Goal: Information Seeking & Learning: Check status

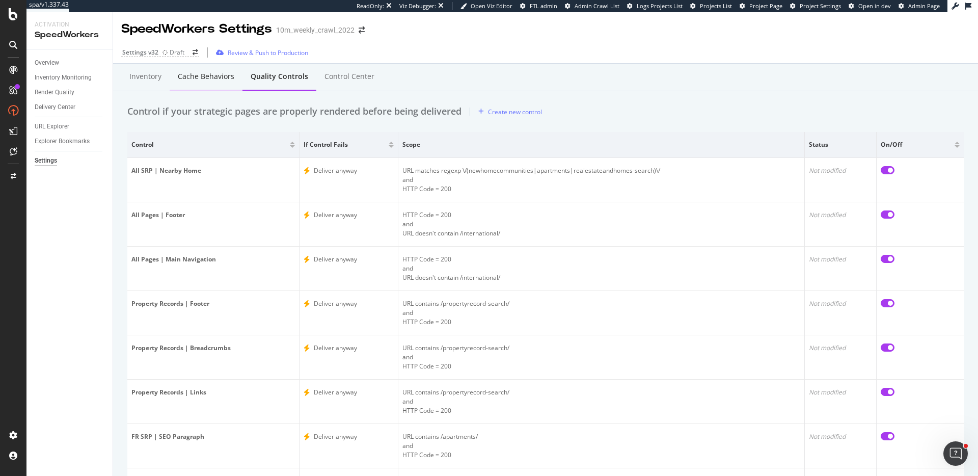
click at [207, 83] on div "Cache behaviors" at bounding box center [206, 77] width 73 height 28
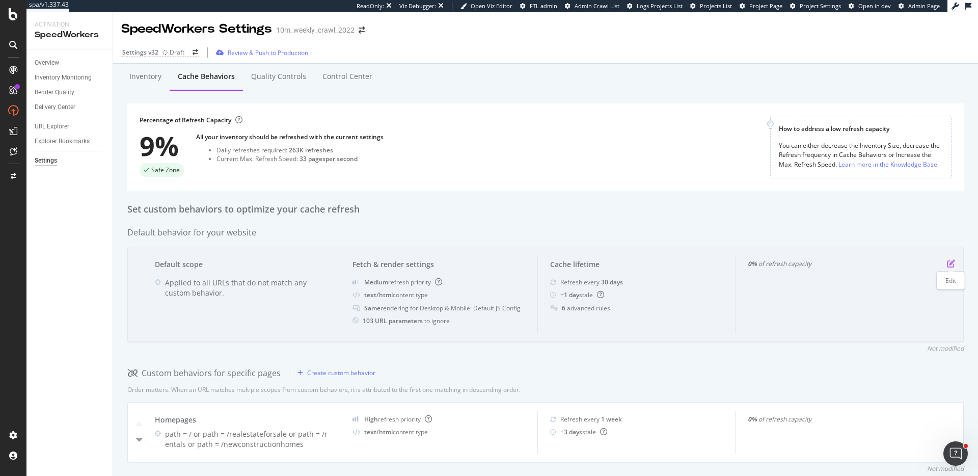
click at [952, 261] on icon "pen-to-square" at bounding box center [951, 263] width 8 height 8
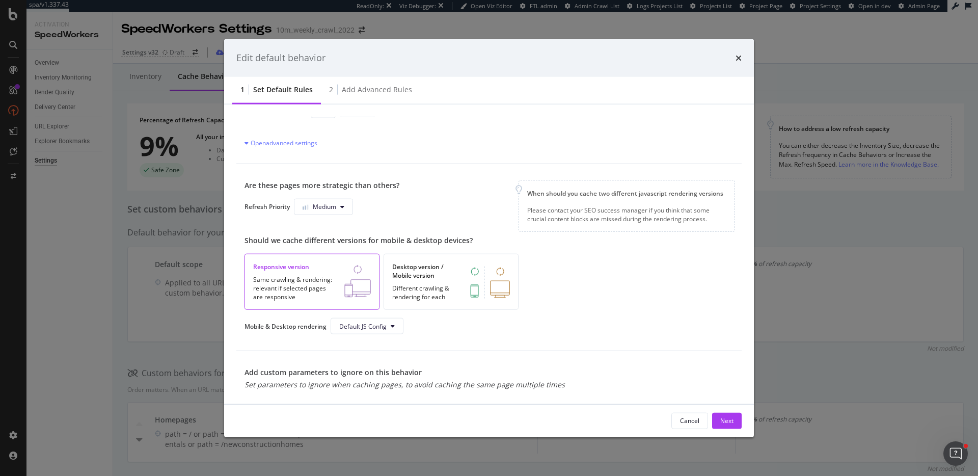
scroll to position [131, 0]
click at [740, 60] on icon "times" at bounding box center [738, 57] width 6 height 8
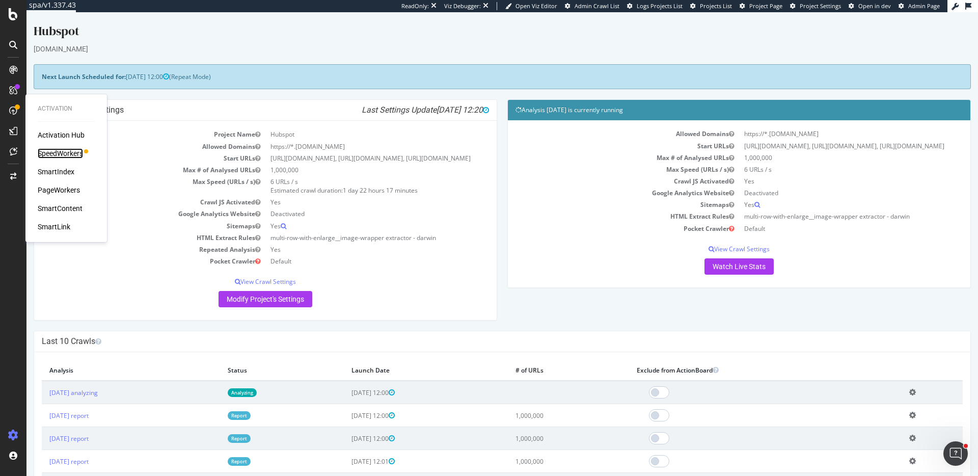
click at [56, 150] on div "SpeedWorkers" at bounding box center [60, 153] width 45 height 10
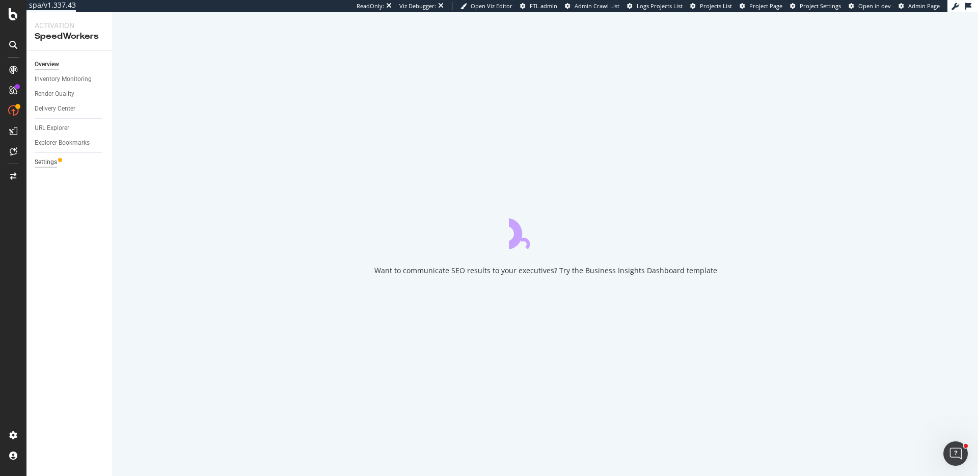
drag, startPoint x: 49, startPoint y: 171, endPoint x: 51, endPoint y: 158, distance: 12.4
click at [49, 171] on div "Overview Inventory Monitoring Render Quality Delivery Center URL Explorer Explo…" at bounding box center [69, 263] width 86 height 425
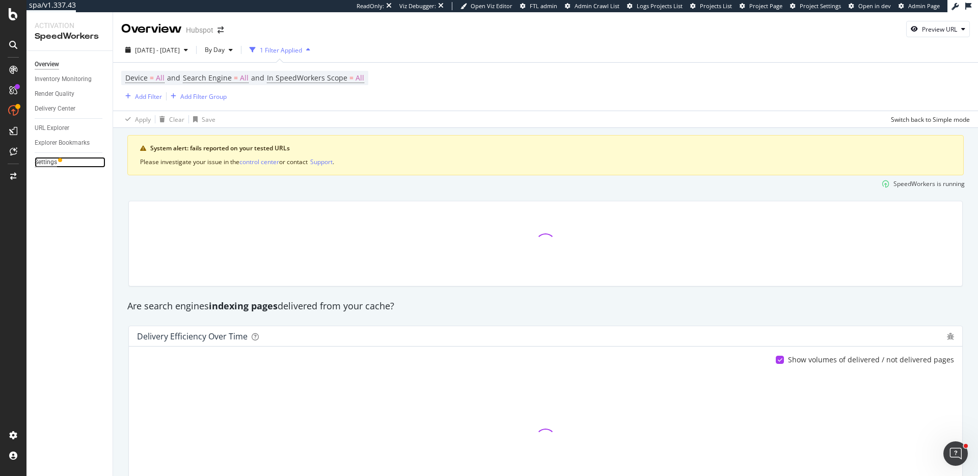
click at [51, 158] on div "Settings" at bounding box center [46, 162] width 22 height 11
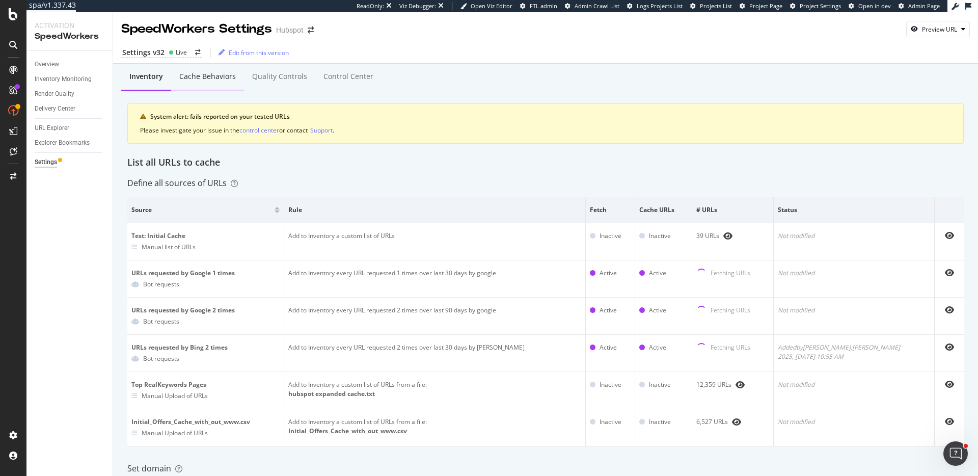
click at [212, 79] on div "Cache behaviors" at bounding box center [207, 76] width 57 height 10
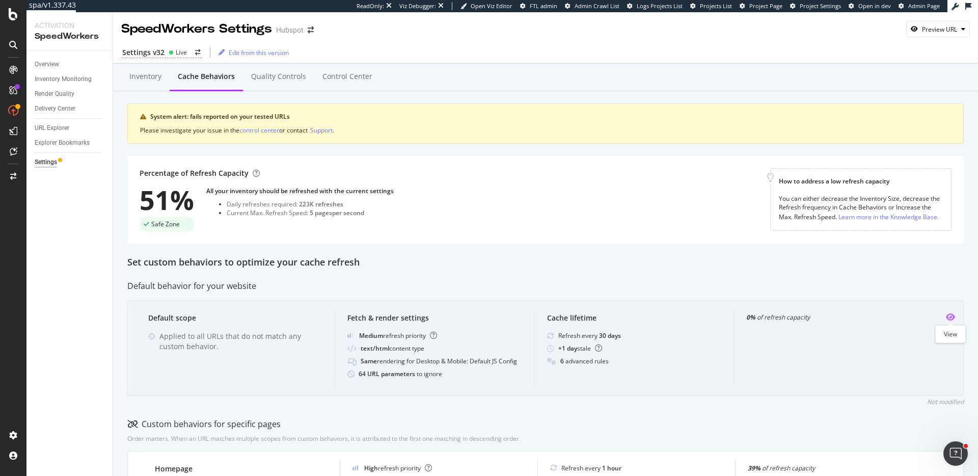
click at [950, 318] on icon "eye" at bounding box center [950, 317] width 9 height 8
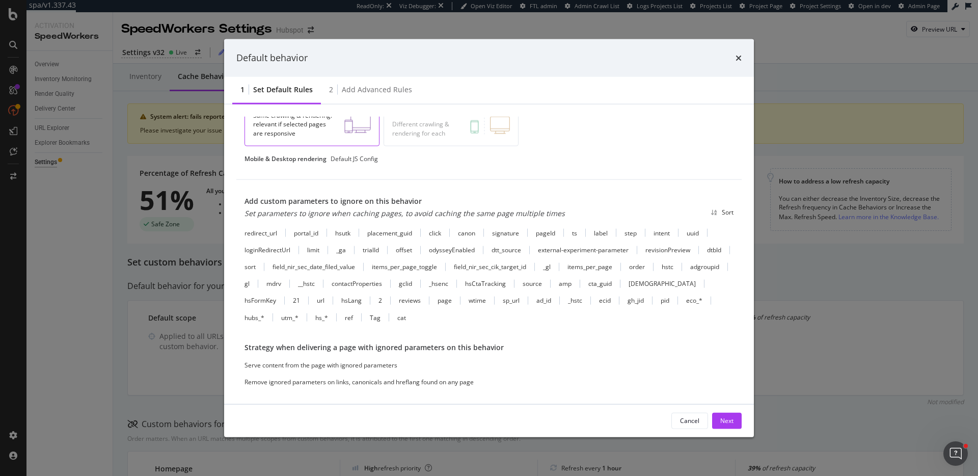
scroll to position [284, 0]
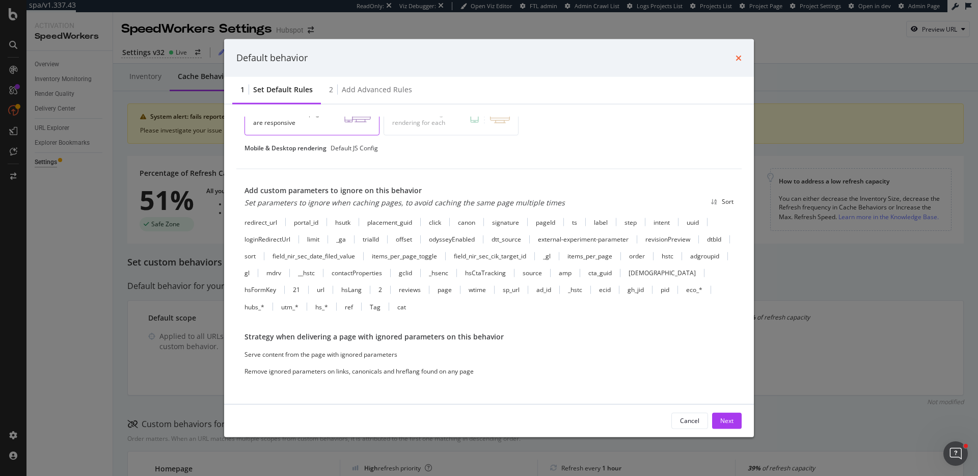
click at [736, 60] on icon "times" at bounding box center [738, 57] width 6 height 8
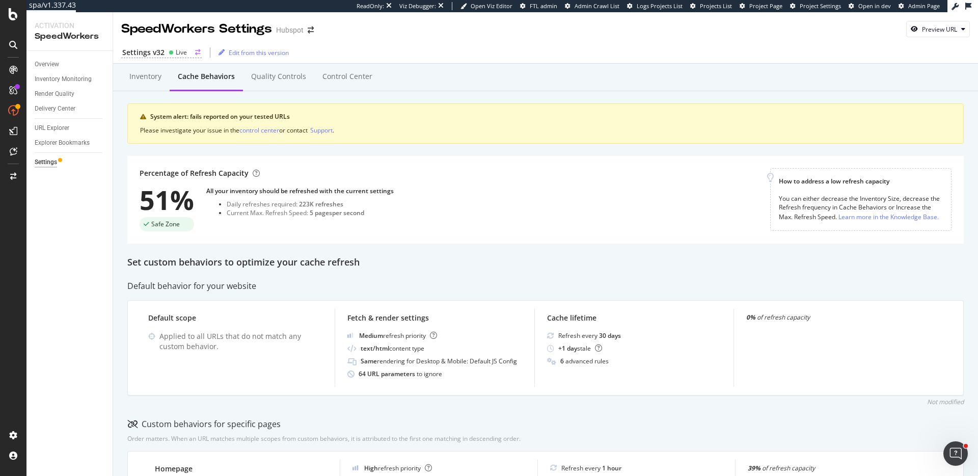
click at [133, 51] on div "Settings v32" at bounding box center [143, 52] width 42 height 10
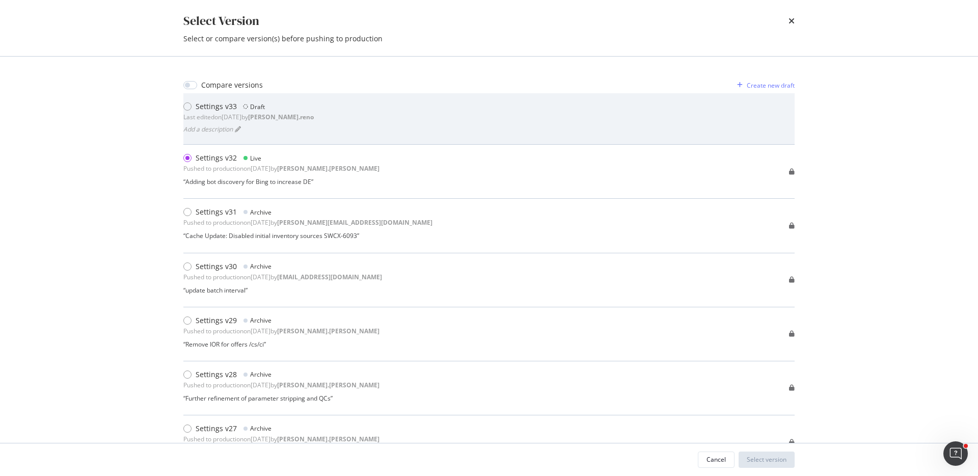
click at [270, 111] on div "Settings v33 Draft Last edited on 2025 Sep 17th by dan.reno" at bounding box center [248, 111] width 130 height 20
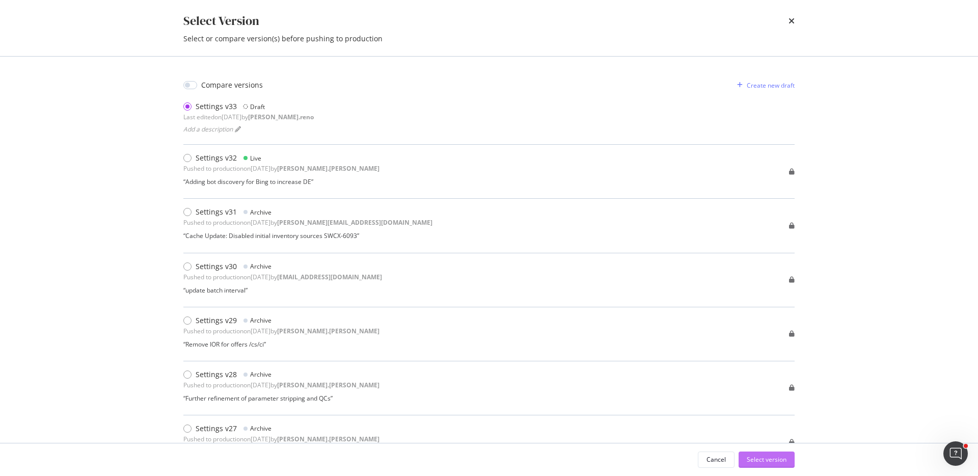
click at [769, 453] on div "Select version" at bounding box center [767, 459] width 40 height 15
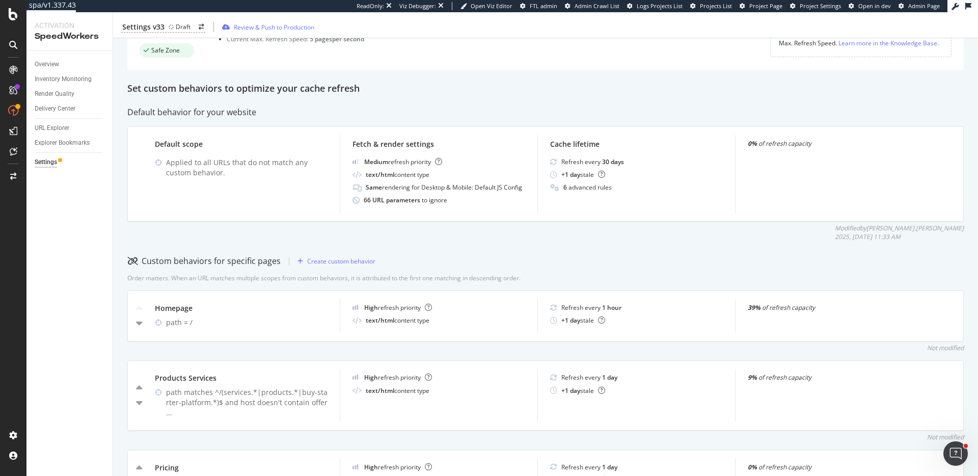
scroll to position [200, 0]
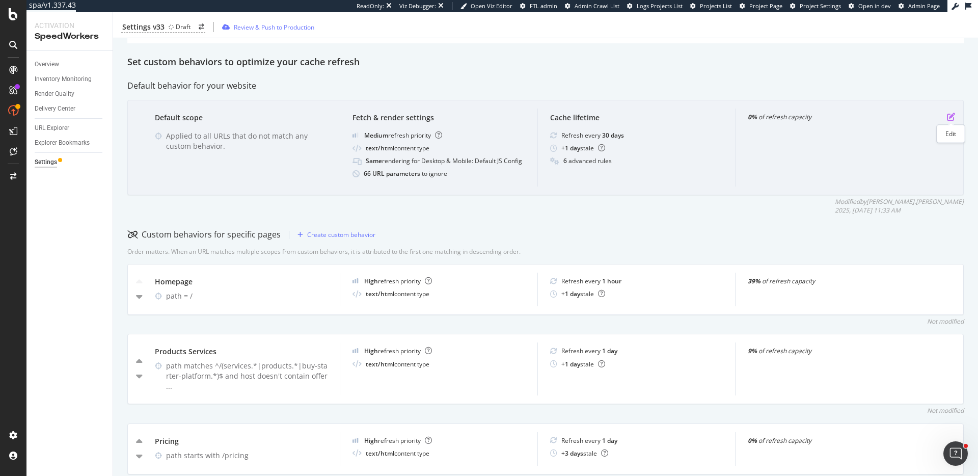
click at [952, 113] on icon "pen-to-square" at bounding box center [951, 117] width 8 height 8
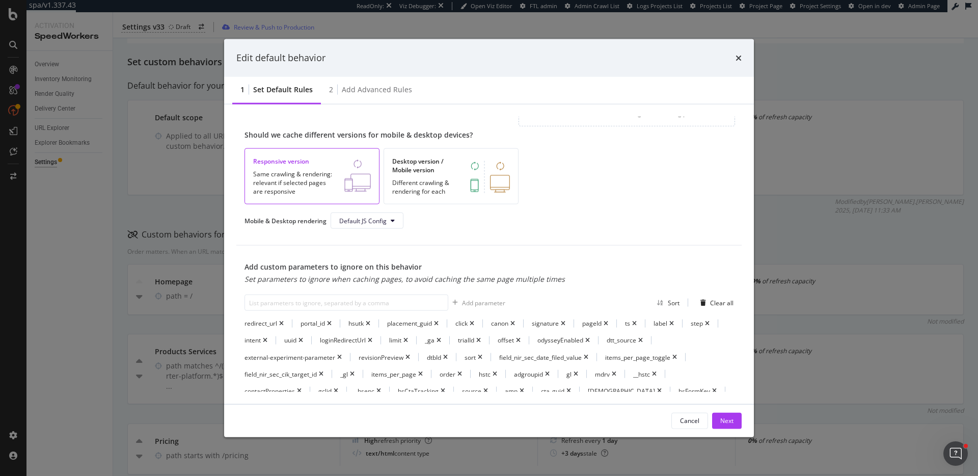
scroll to position [368, 0]
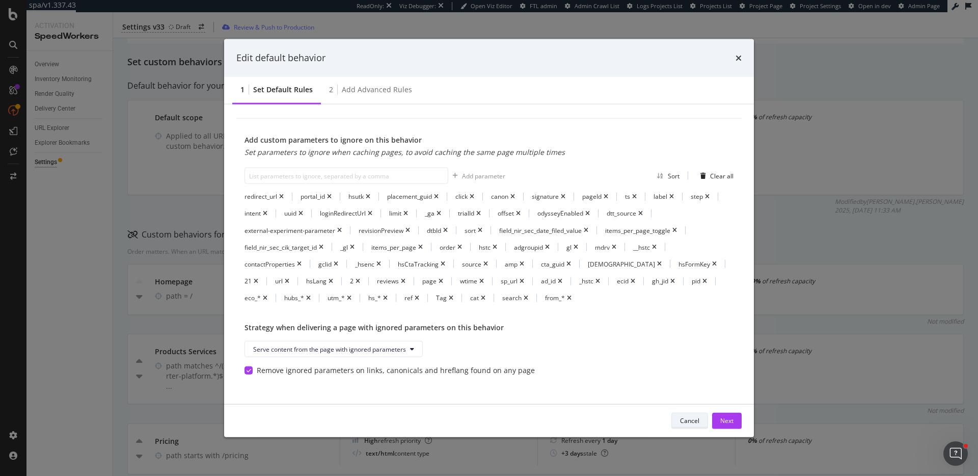
click at [691, 424] on div "Cancel" at bounding box center [689, 420] width 19 height 9
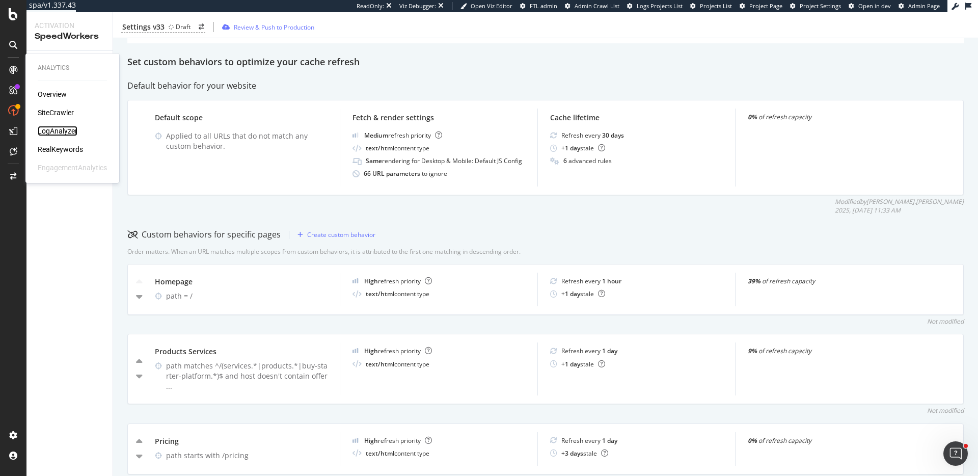
click at [69, 131] on div "LogAnalyzer" at bounding box center [58, 131] width 40 height 10
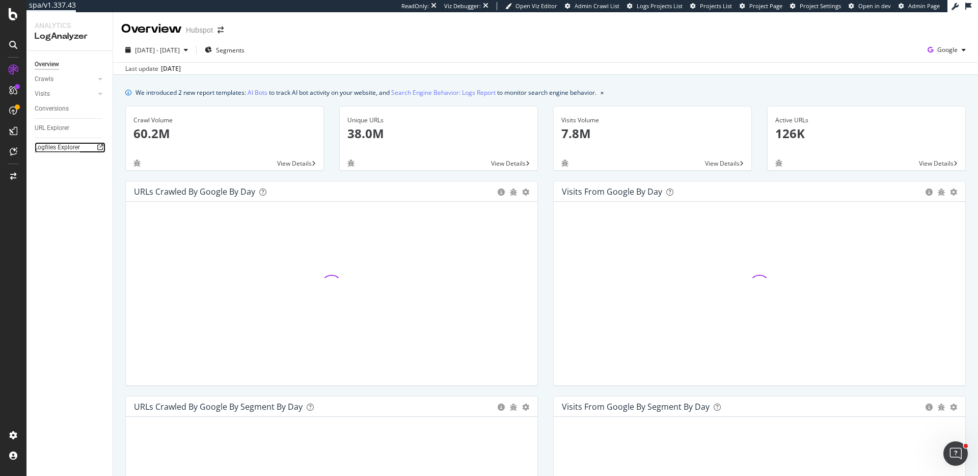
click at [63, 152] on div "Logfiles Explorer" at bounding box center [57, 147] width 45 height 11
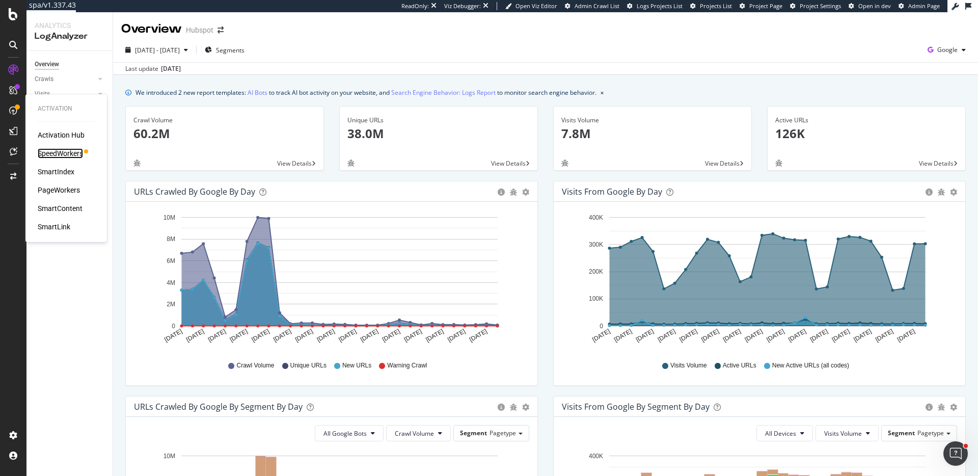
click at [54, 149] on div "SpeedWorkers" at bounding box center [60, 153] width 45 height 10
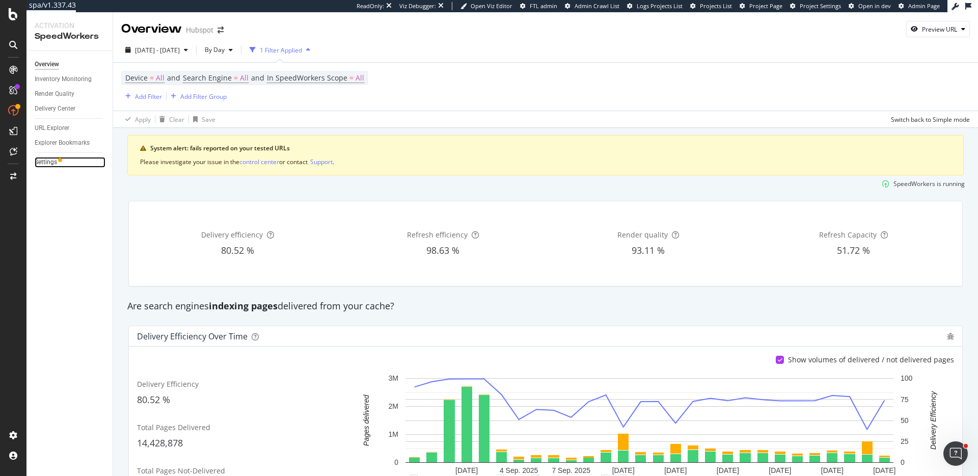
click at [58, 158] on link "Settings" at bounding box center [70, 162] width 71 height 11
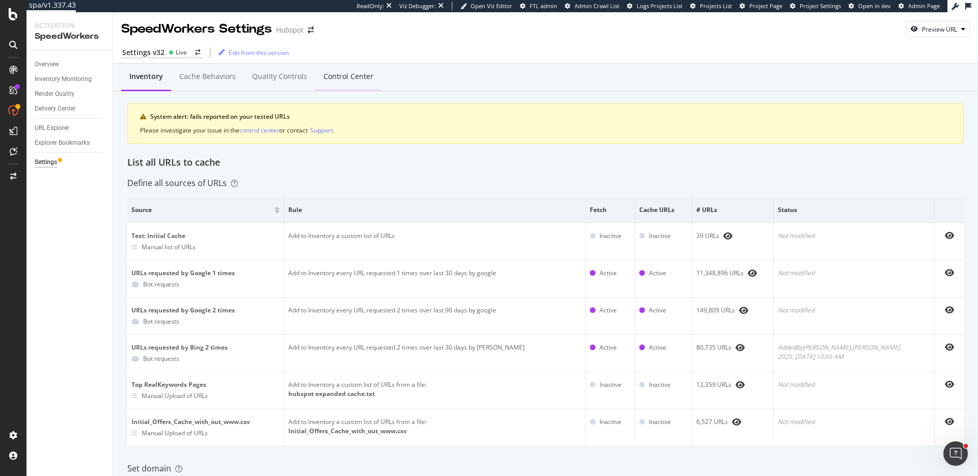
click at [369, 71] on div "Control Center" at bounding box center [348, 77] width 66 height 28
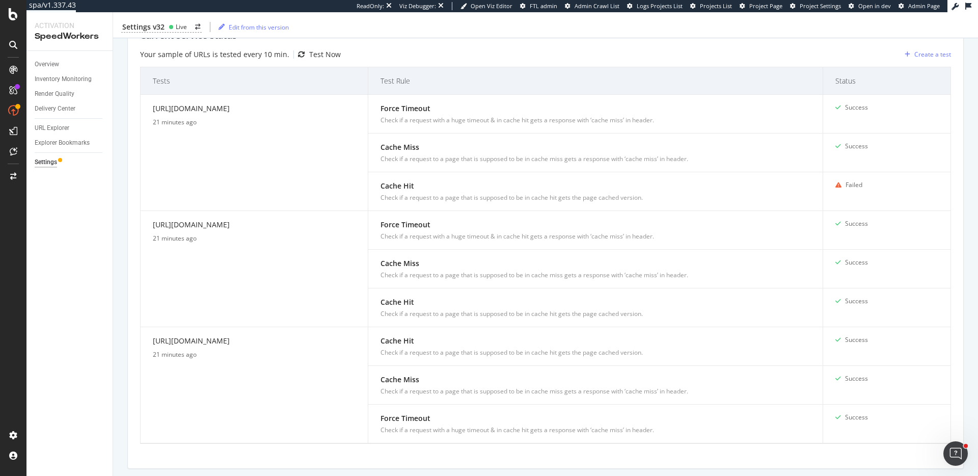
scroll to position [297, 0]
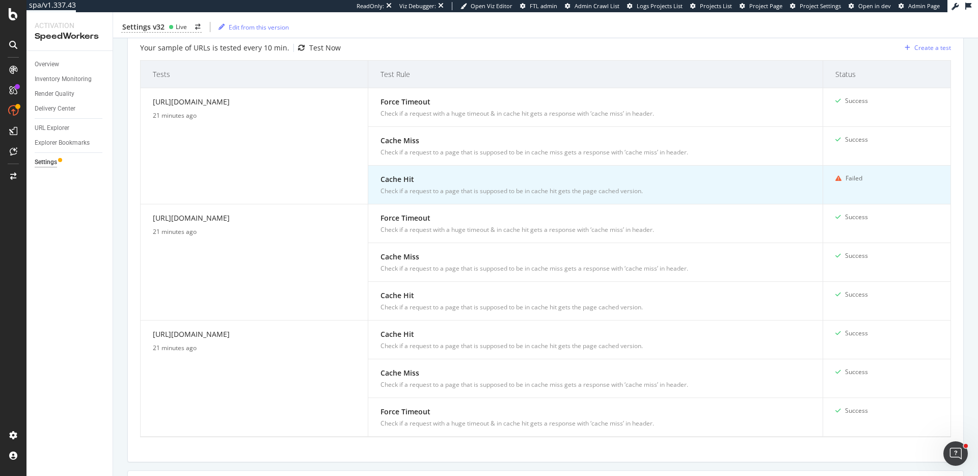
click at [559, 188] on div "Check if a request to a page that is supposed to be in cache hit gets the page …" at bounding box center [595, 190] width 430 height 9
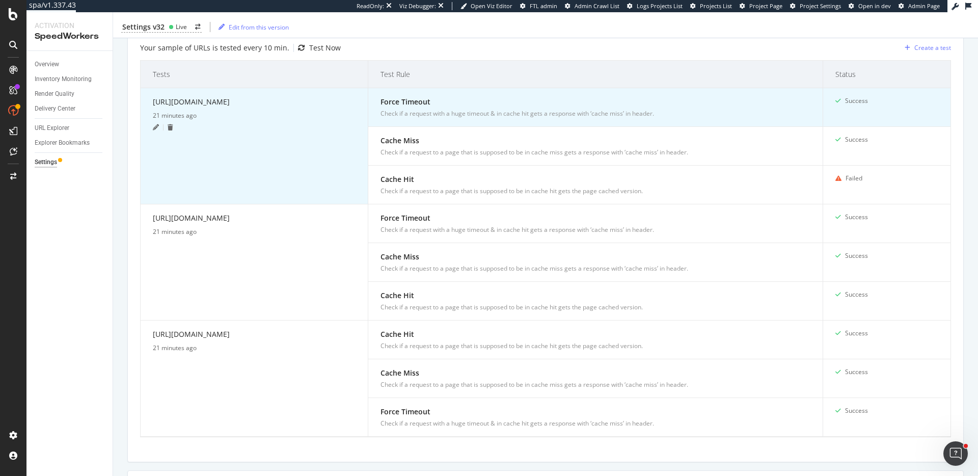
click at [299, 98] on div "[URL][DOMAIN_NAME]" at bounding box center [254, 103] width 203 height 15
copy div "[URL][DOMAIN_NAME]"
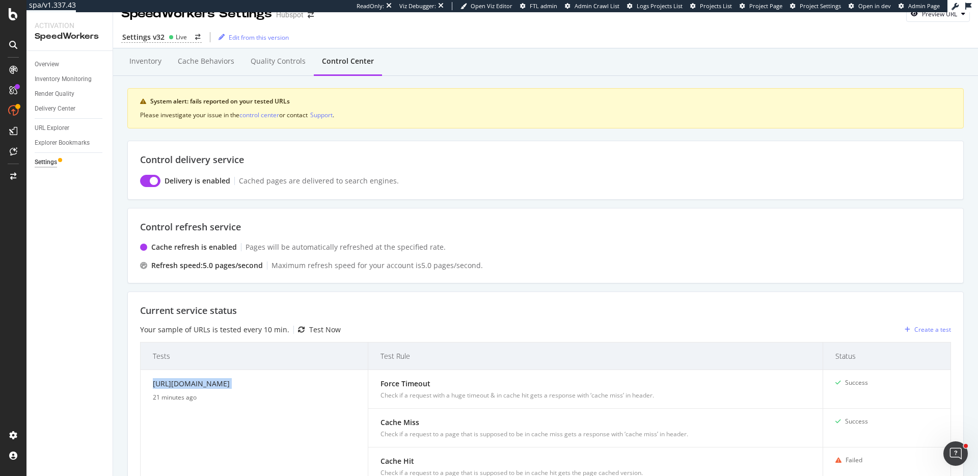
scroll to position [0, 0]
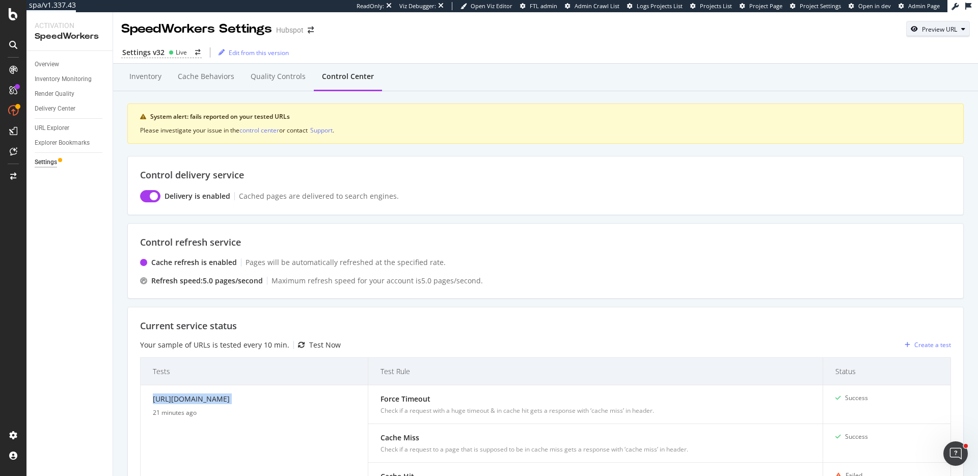
click at [939, 26] on div "Preview URL" at bounding box center [939, 29] width 35 height 9
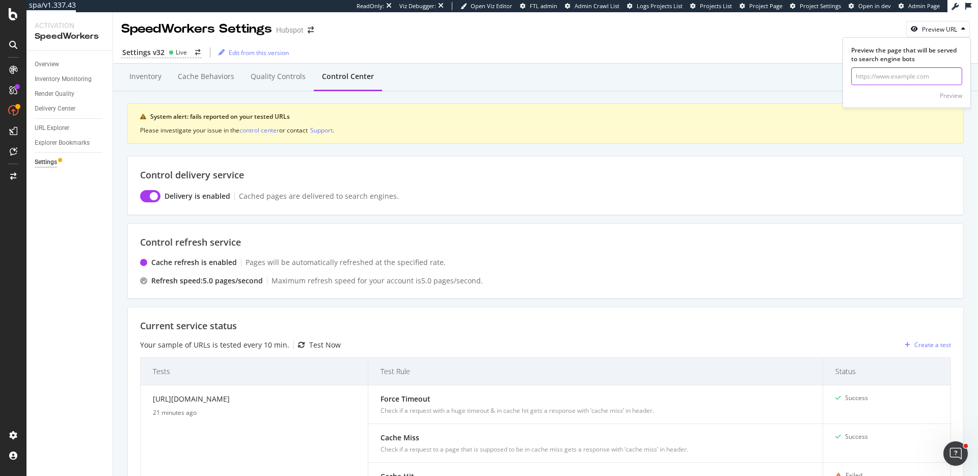
paste input "[URL][DOMAIN_NAME]"
click at [938, 80] on input "[URL][DOMAIN_NAME]" at bounding box center [906, 76] width 111 height 18
type input "[URL][DOMAIN_NAME]"
click at [945, 96] on div "Preview" at bounding box center [951, 95] width 22 height 9
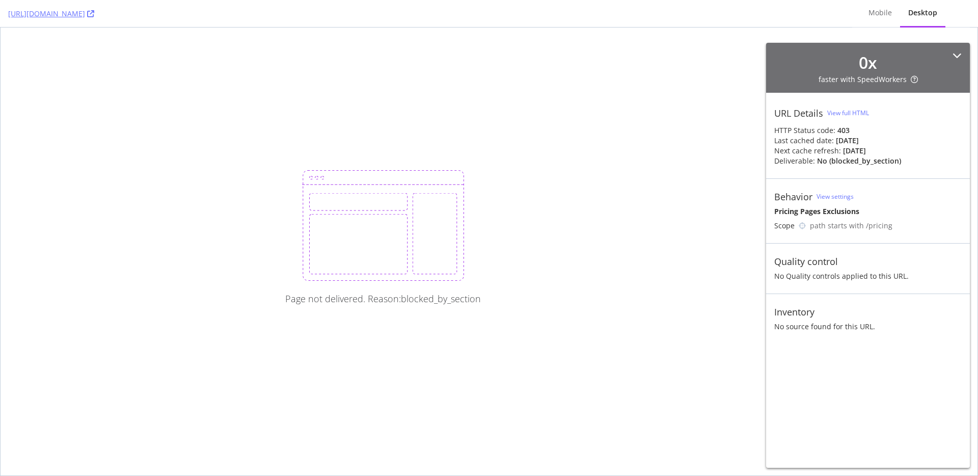
click at [684, 45] on div "Page not delivered. Reason: blocked_by_section" at bounding box center [489, 252] width 977 height 448
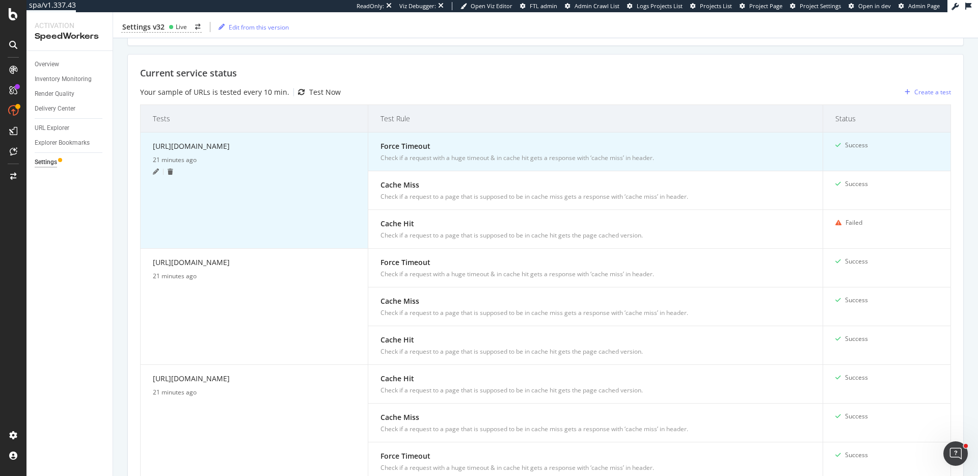
scroll to position [252, 0]
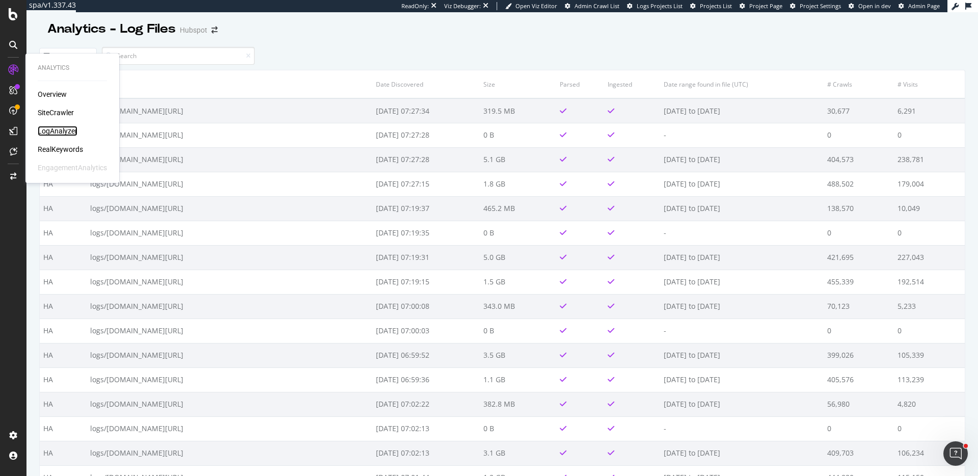
click at [65, 132] on div "LogAnalyzer" at bounding box center [58, 131] width 40 height 10
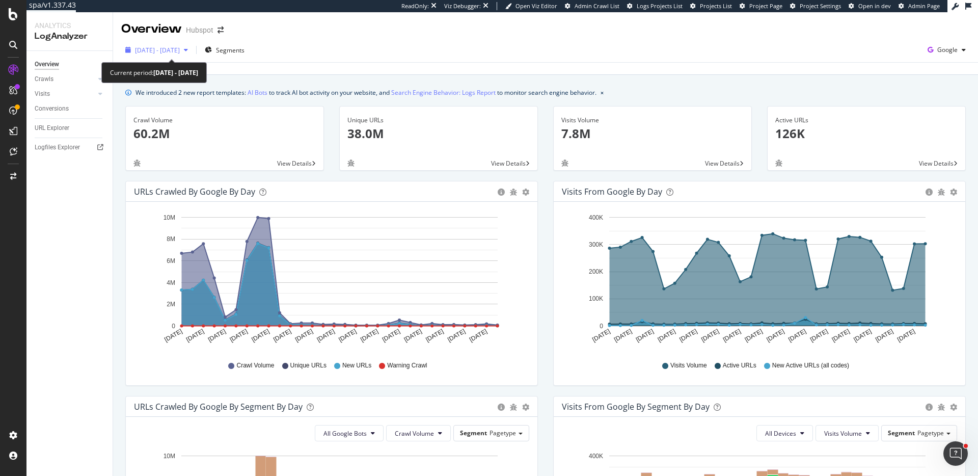
click at [192, 45] on div "2025 Aug. 25th - Sep. 23rd" at bounding box center [156, 49] width 71 height 15
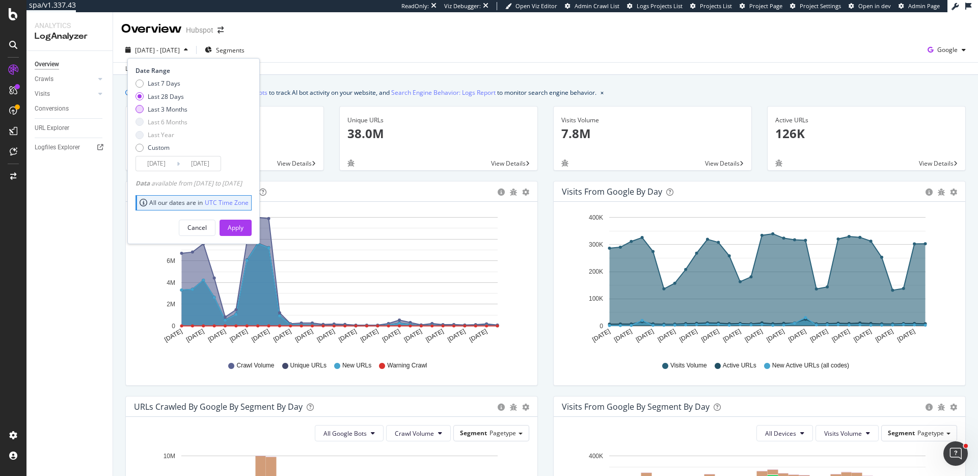
click at [168, 105] on div "Last 3 Months" at bounding box center [168, 109] width 40 height 9
type input "2025/06/24"
click at [243, 228] on div "Apply" at bounding box center [236, 227] width 16 height 9
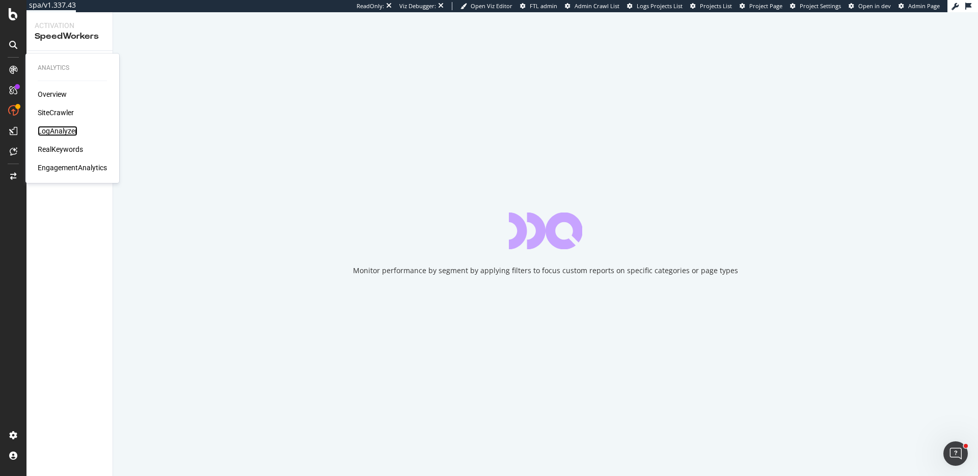
click at [67, 135] on div "LogAnalyzer" at bounding box center [58, 131] width 40 height 10
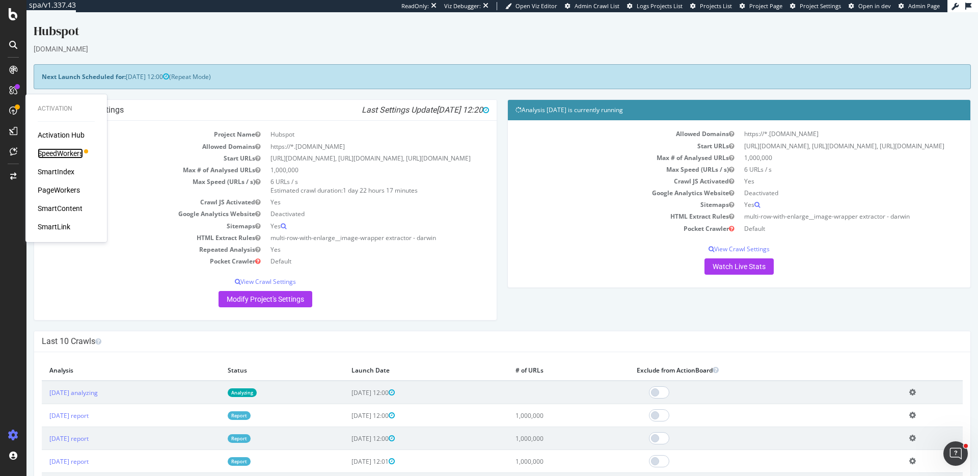
click at [65, 152] on div "SpeedWorkers" at bounding box center [60, 153] width 45 height 10
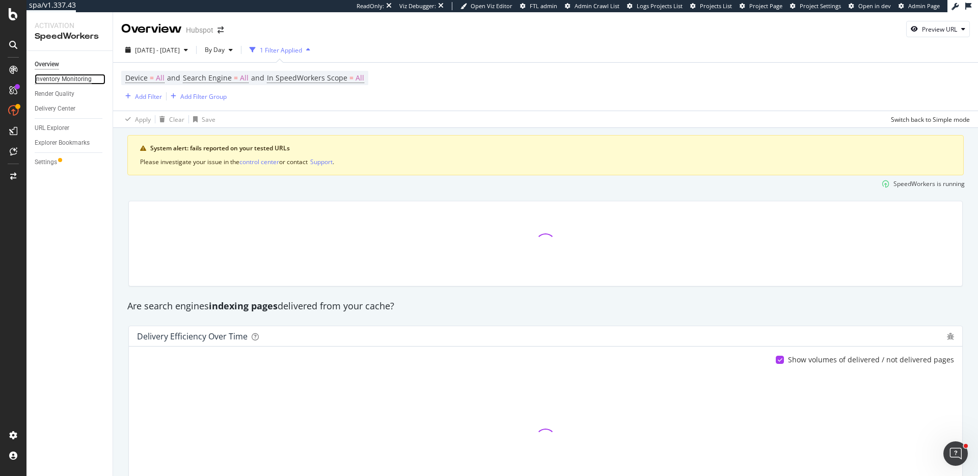
click at [78, 74] on div "Inventory Monitoring" at bounding box center [63, 79] width 57 height 11
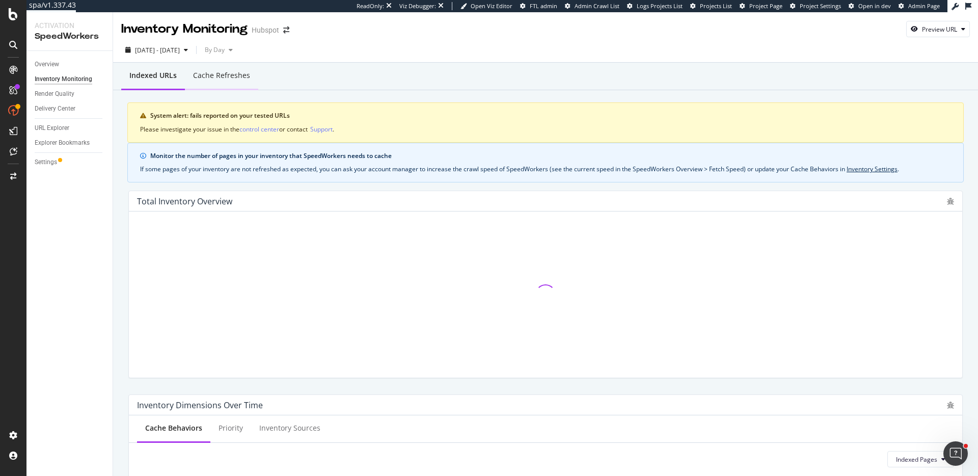
click at [204, 79] on div "Cache refreshes" at bounding box center [221, 75] width 57 height 10
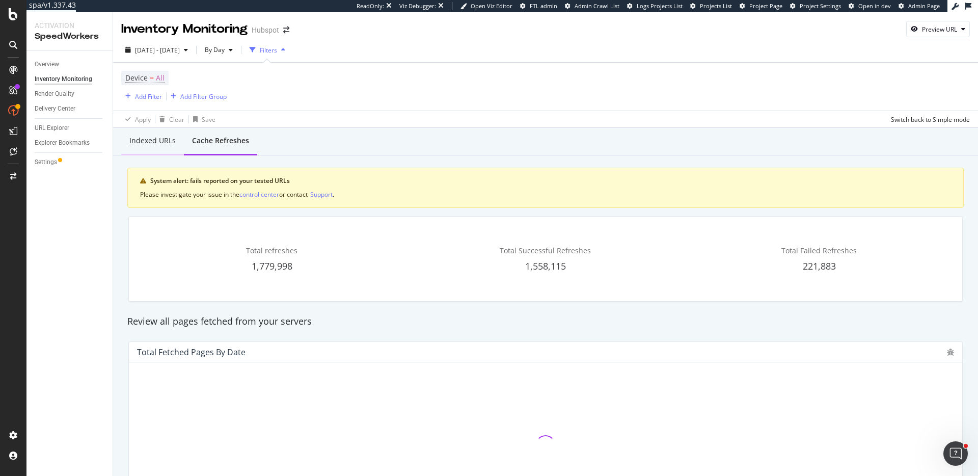
click at [167, 151] on div "Indexed URLs" at bounding box center [152, 141] width 63 height 28
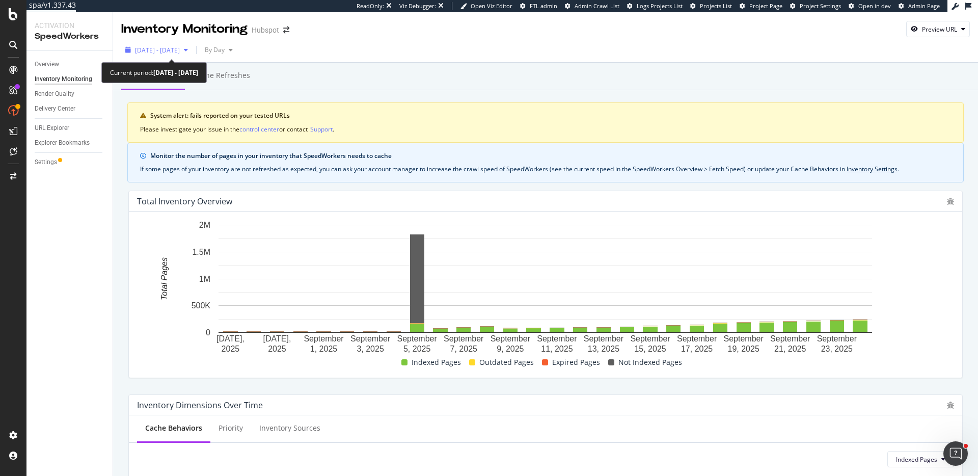
click at [180, 49] on span "[DATE] - [DATE]" at bounding box center [157, 50] width 45 height 9
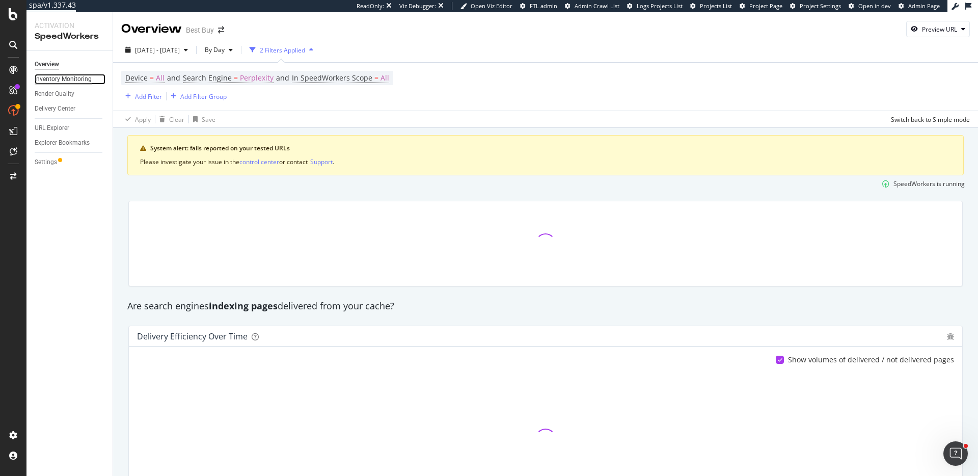
click at [81, 77] on div "Inventory Monitoring" at bounding box center [63, 79] width 57 height 11
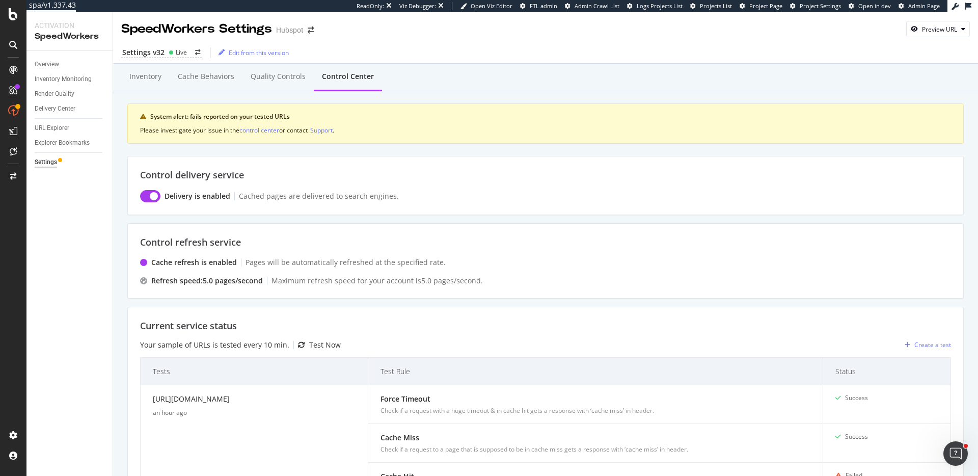
scroll to position [252, 0]
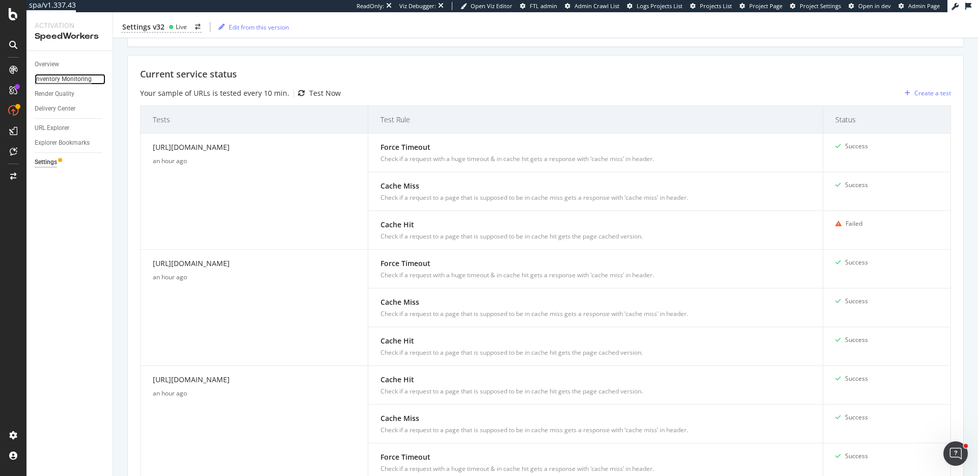
click at [84, 79] on div "Inventory Monitoring" at bounding box center [63, 79] width 57 height 11
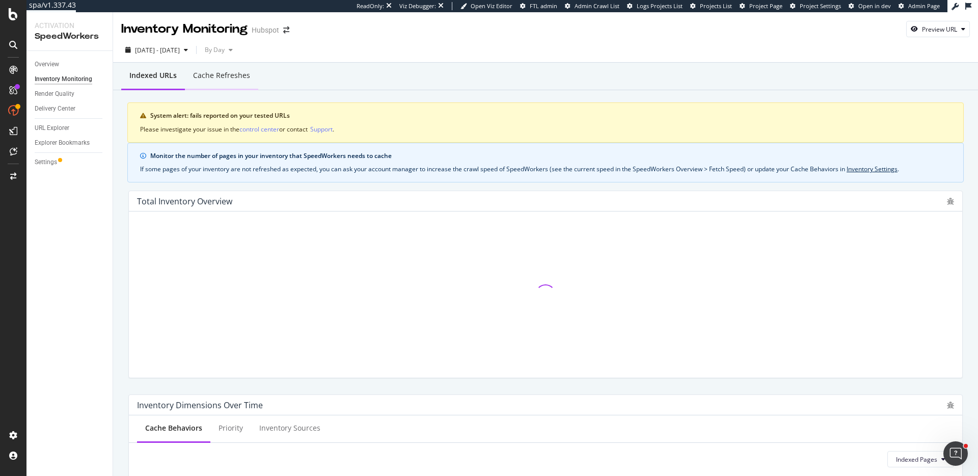
click at [214, 77] on div "Cache refreshes" at bounding box center [221, 75] width 57 height 10
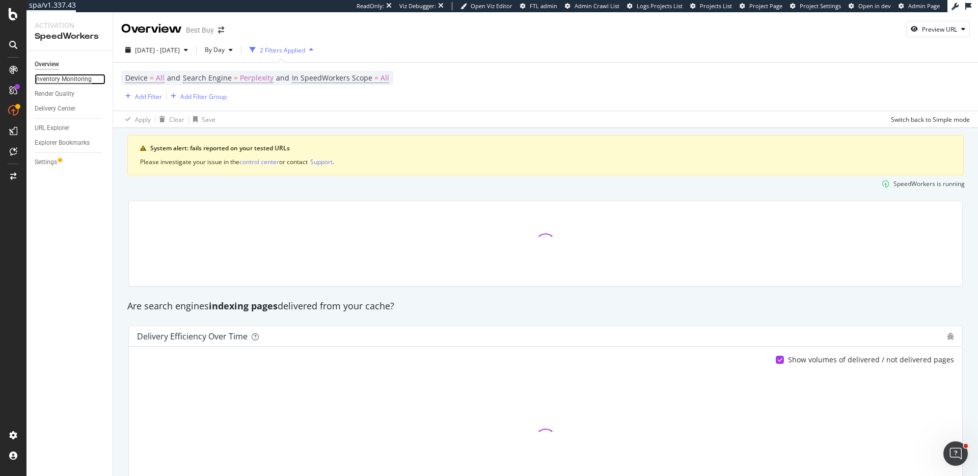
click at [82, 76] on div "Inventory Monitoring" at bounding box center [63, 79] width 57 height 11
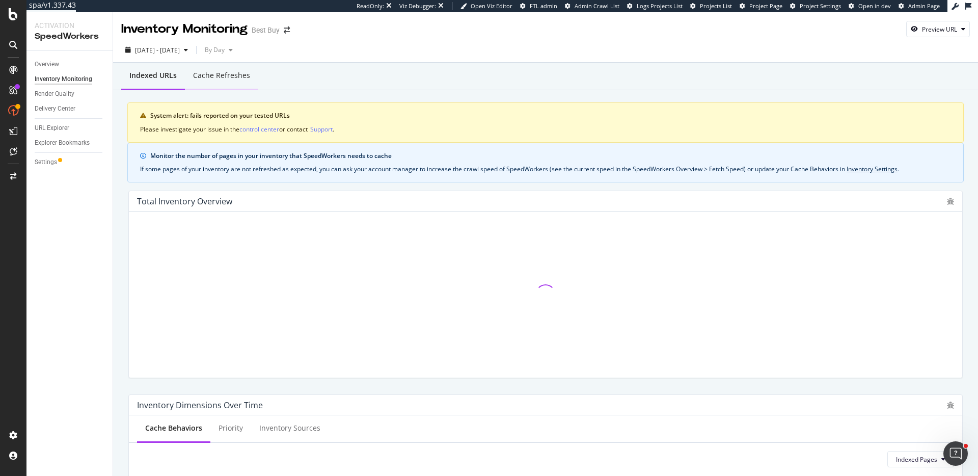
click at [229, 78] on div "Cache refreshes" at bounding box center [221, 75] width 57 height 10
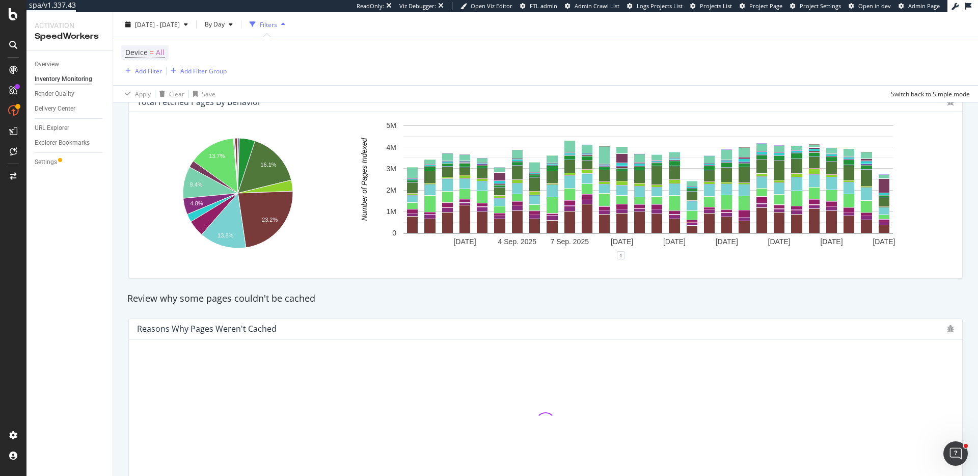
scroll to position [637, 0]
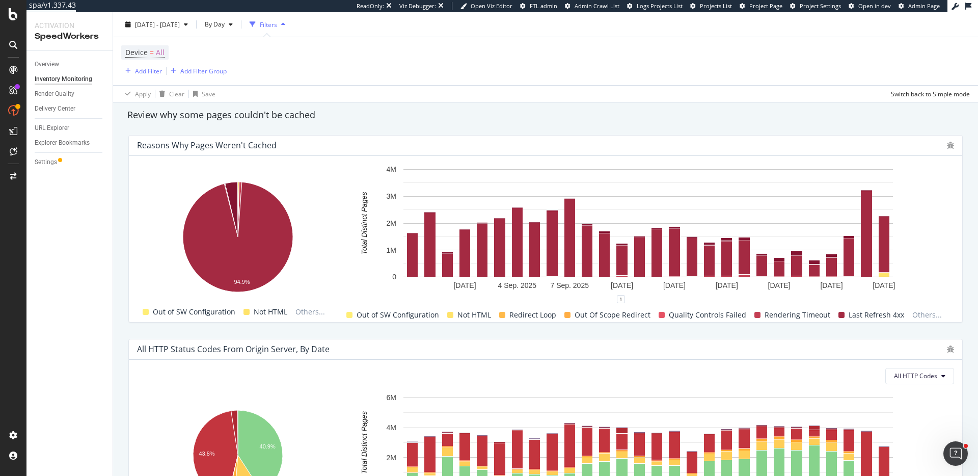
click at [352, 315] on span at bounding box center [349, 315] width 6 height 6
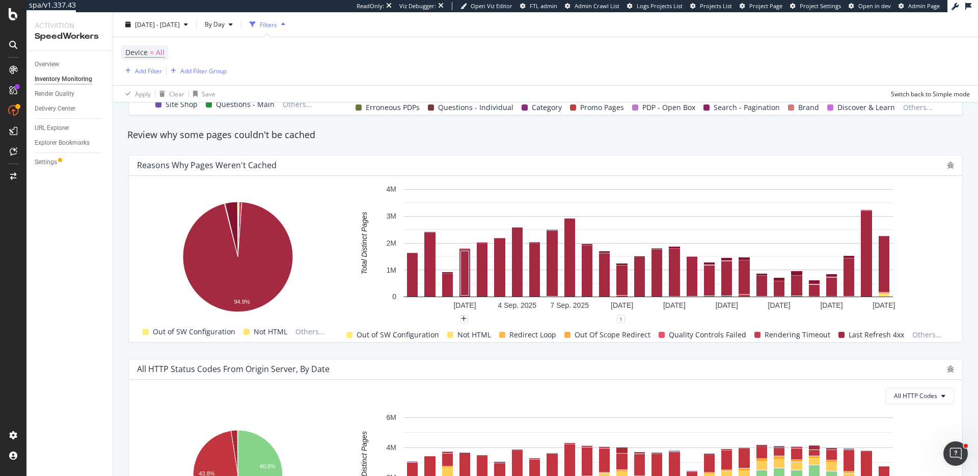
scroll to position [613, 0]
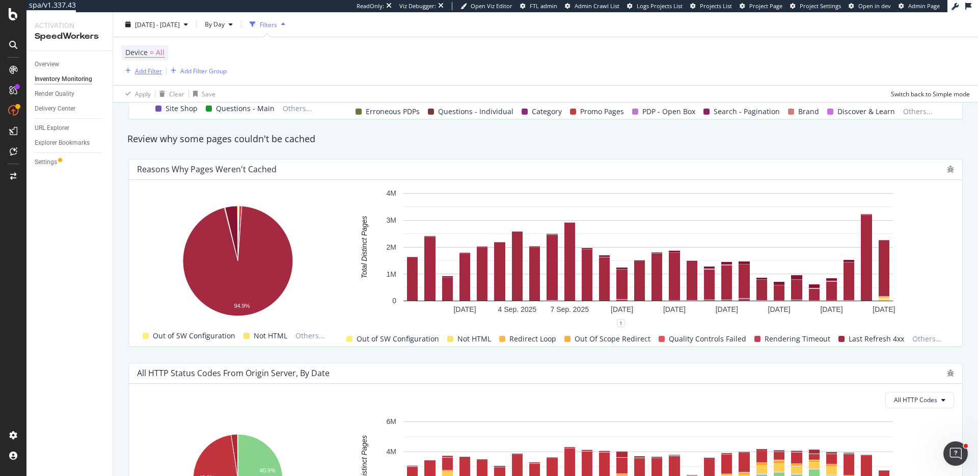
click at [149, 74] on div "Add Filter" at bounding box center [148, 70] width 27 height 9
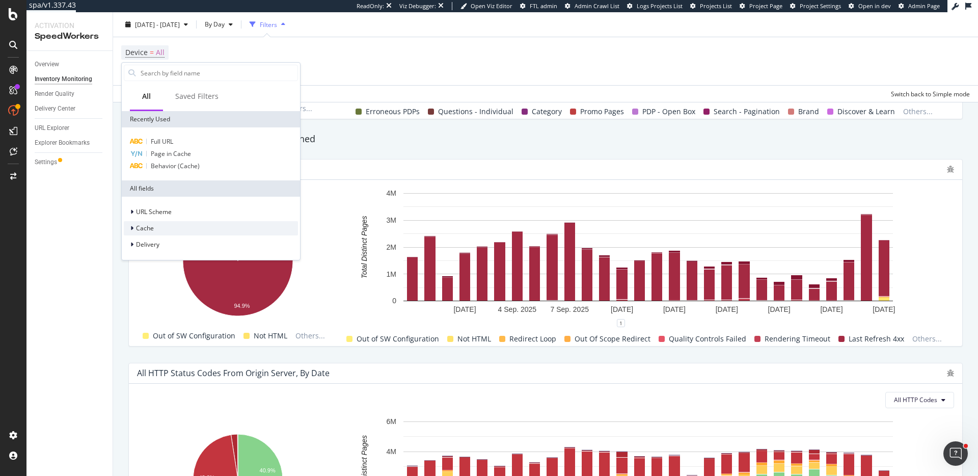
click at [164, 224] on div "Cache" at bounding box center [211, 228] width 174 height 14
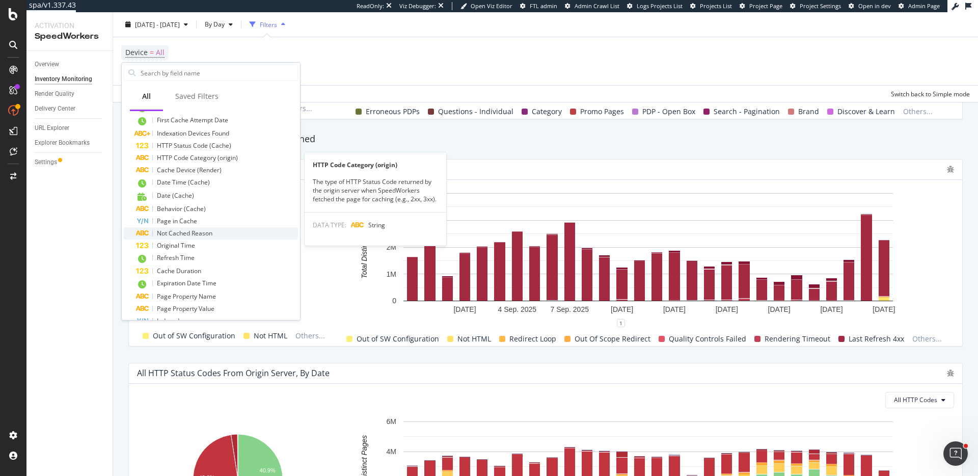
scroll to position [184, 0]
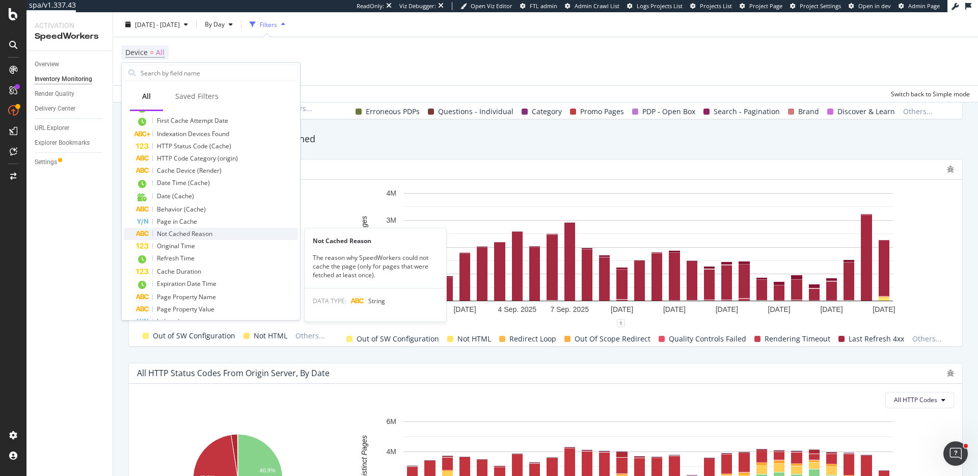
click at [207, 238] on div "Not Cached Reason" at bounding box center [217, 234] width 162 height 12
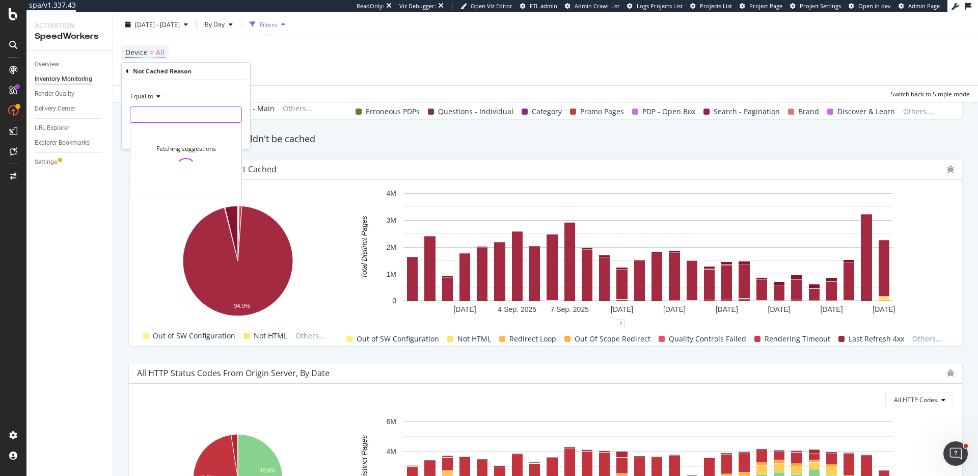
click at [136, 111] on input "text" at bounding box center [185, 114] width 111 height 16
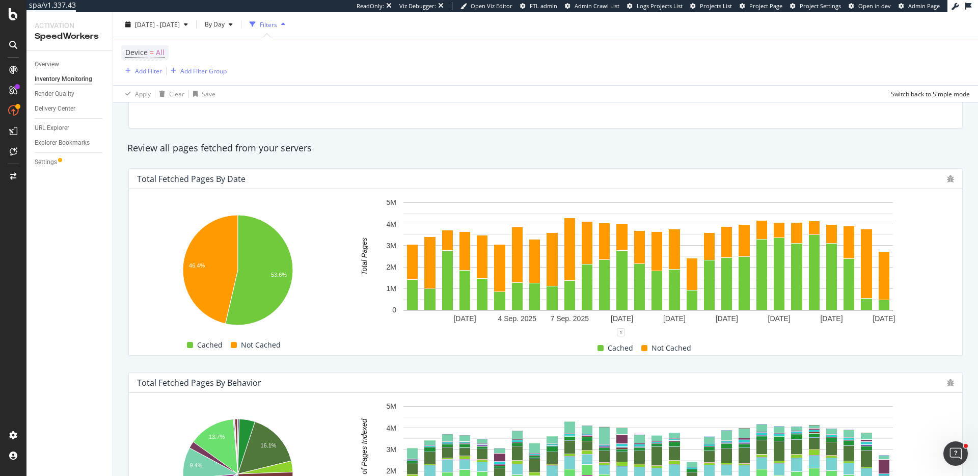
scroll to position [165, 0]
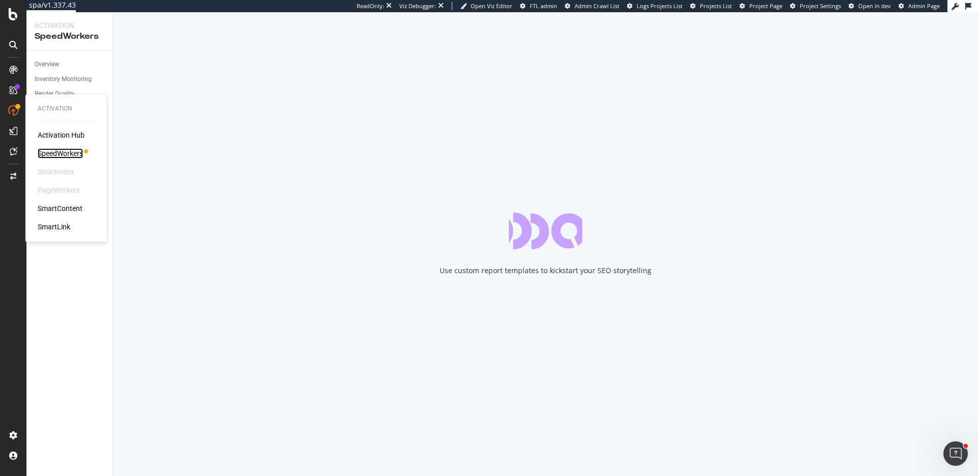
click at [60, 150] on div "SpeedWorkers" at bounding box center [60, 153] width 45 height 10
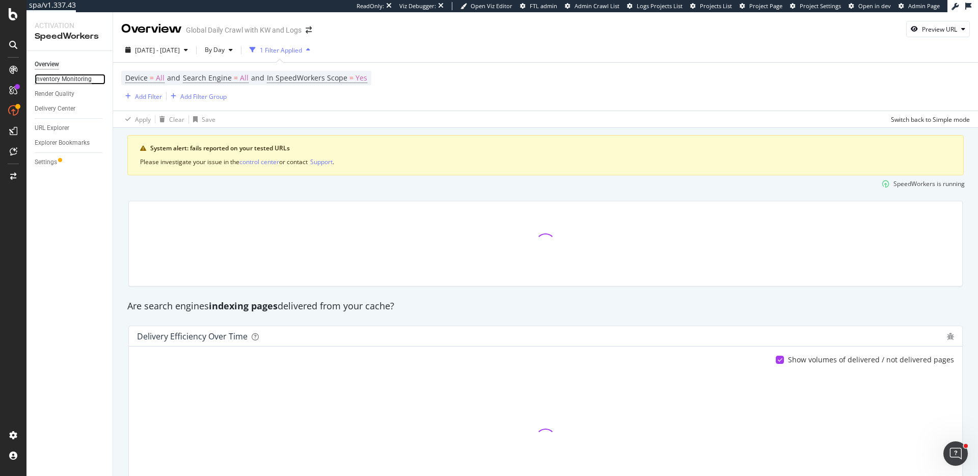
click at [70, 79] on div "Inventory Monitoring" at bounding box center [63, 79] width 57 height 11
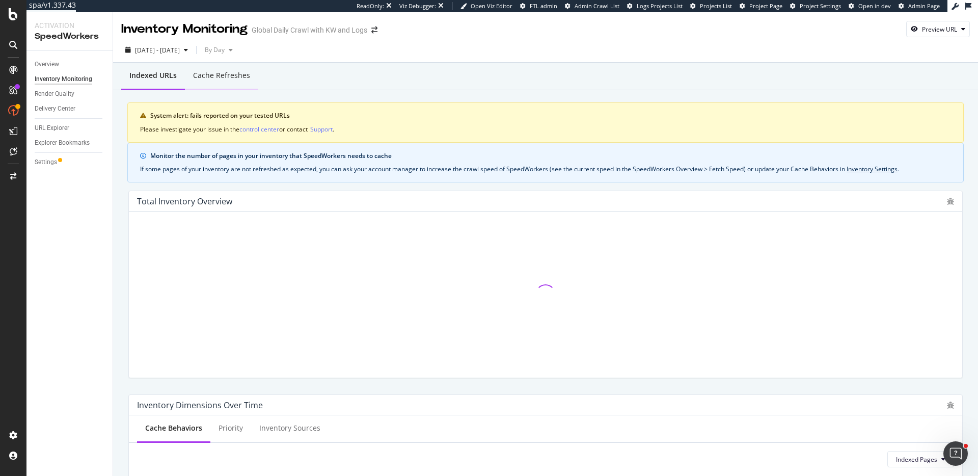
click at [222, 65] on div "Cache refreshes" at bounding box center [221, 76] width 73 height 28
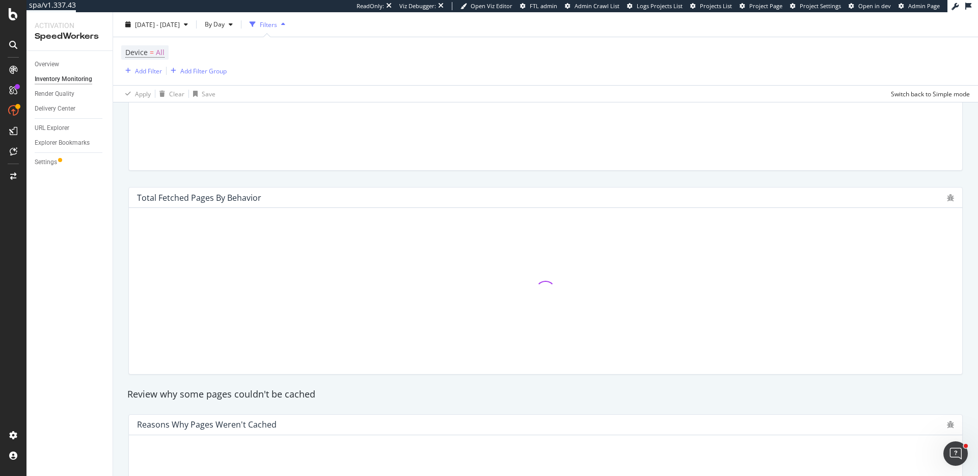
scroll to position [655, 0]
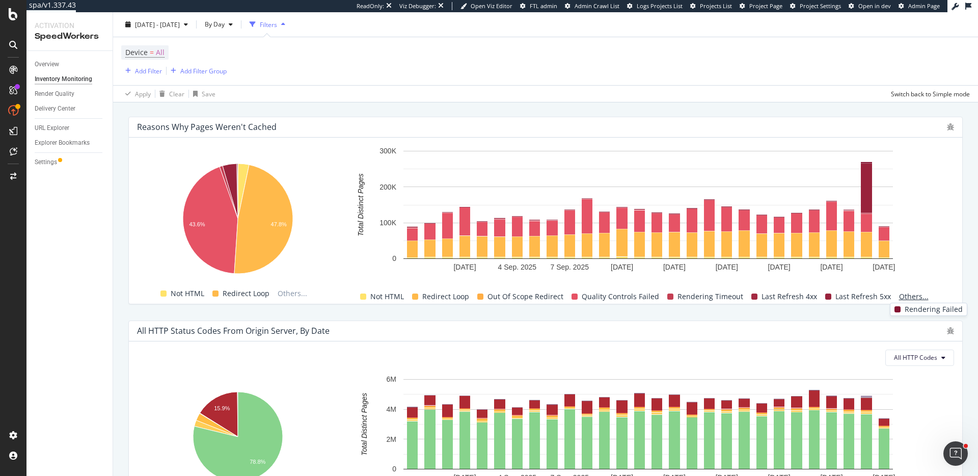
click at [911, 297] on span "Others..." at bounding box center [914, 296] width 38 height 12
click at [51, 163] on div "Settings" at bounding box center [46, 162] width 22 height 11
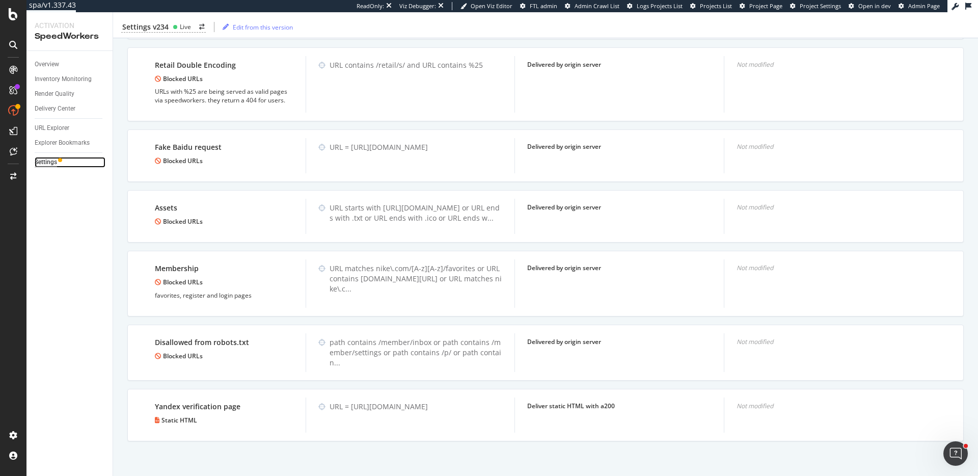
scroll to position [1767, 0]
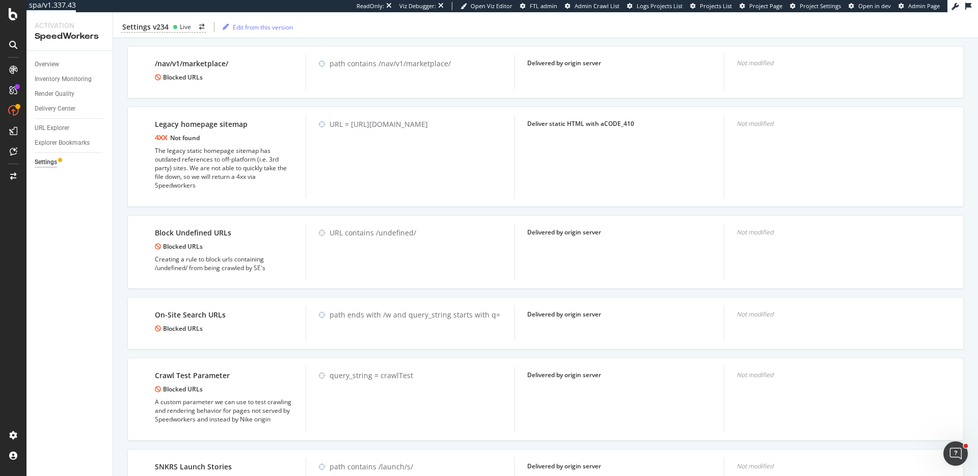
click at [230, 207] on div "Legacy homepage sitemap Not found The legacy static homepage sitemap has outdat…" at bounding box center [545, 156] width 836 height 100
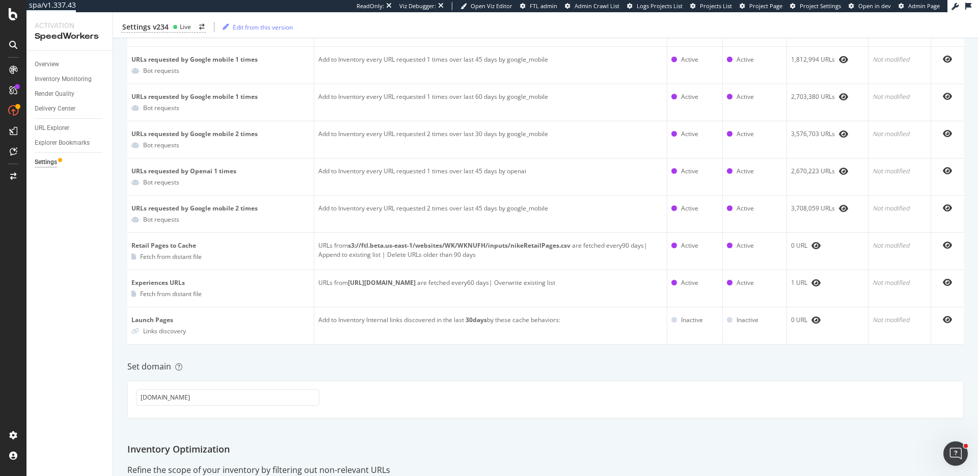
scroll to position [0, 0]
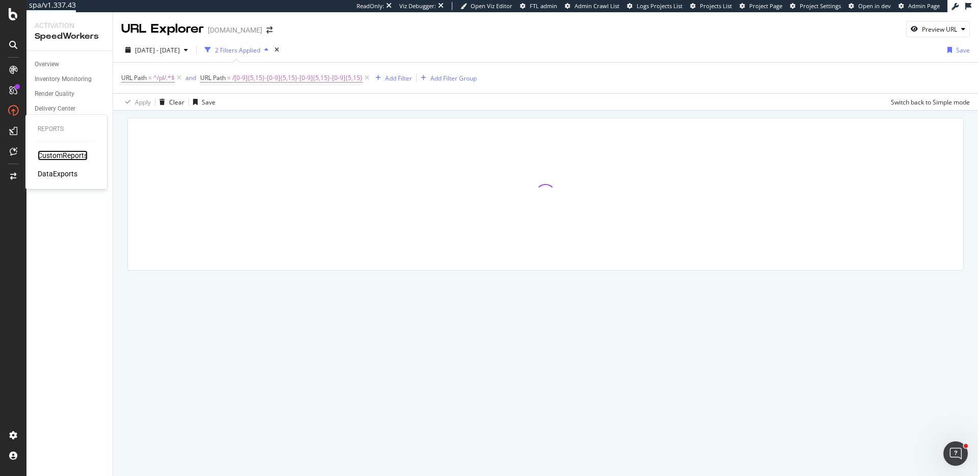
click at [70, 154] on div "CustomReports" at bounding box center [63, 155] width 50 height 10
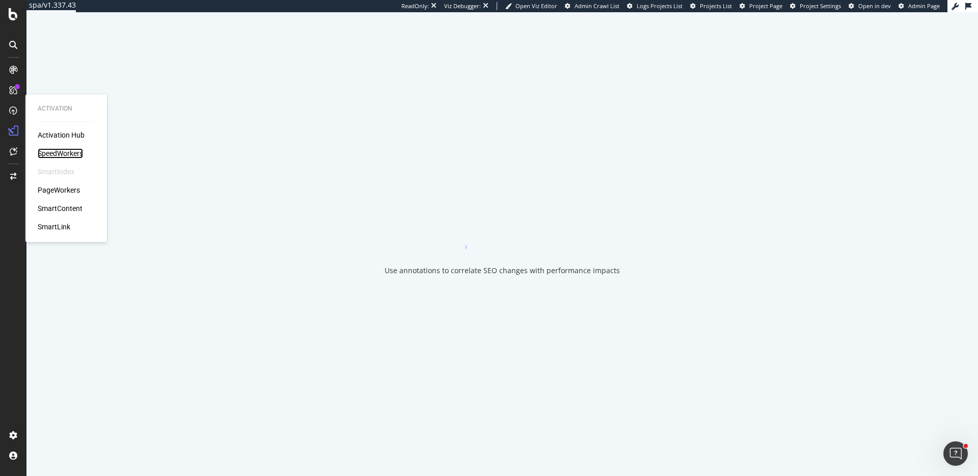
click at [68, 155] on div "SpeedWorkers" at bounding box center [60, 153] width 45 height 10
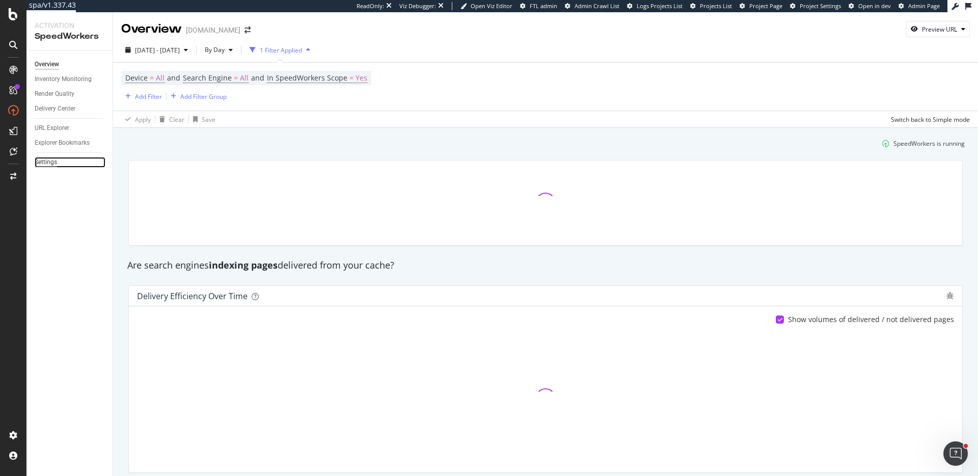
click at [56, 160] on div "Settings" at bounding box center [46, 162] width 22 height 11
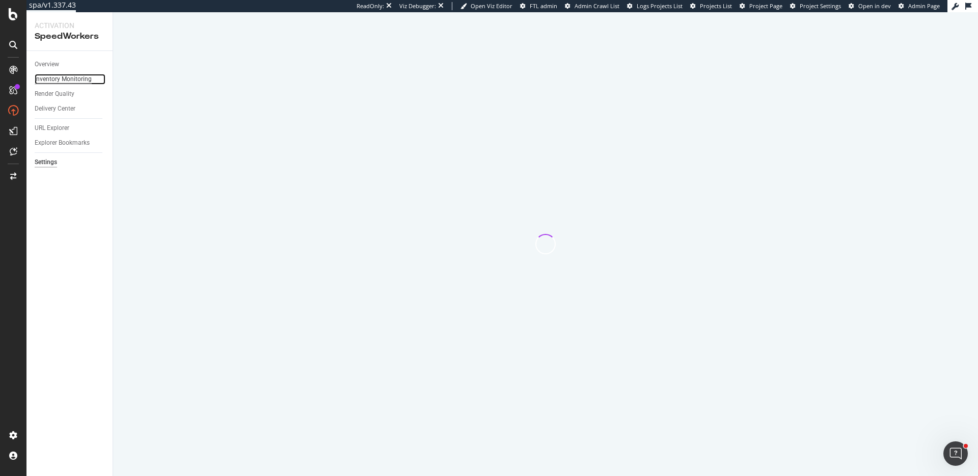
click at [61, 78] on div "Inventory Monitoring" at bounding box center [63, 79] width 57 height 11
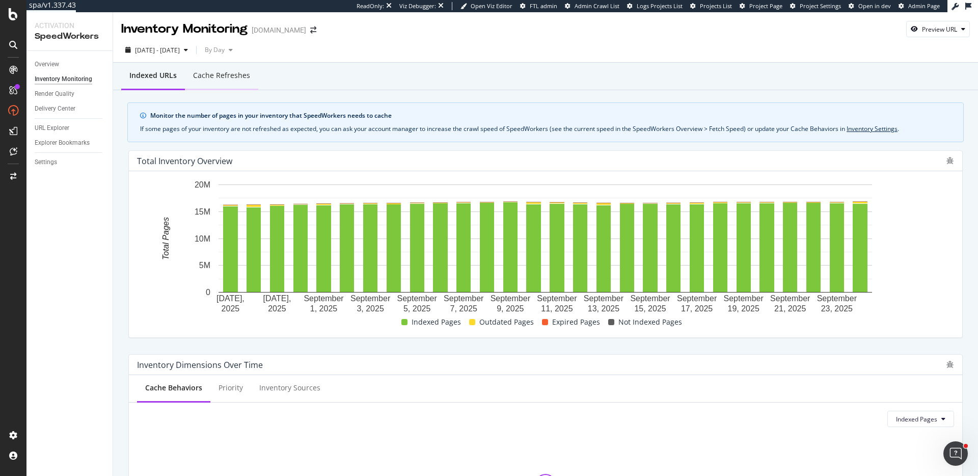
click at [216, 72] on div "Cache refreshes" at bounding box center [221, 75] width 57 height 10
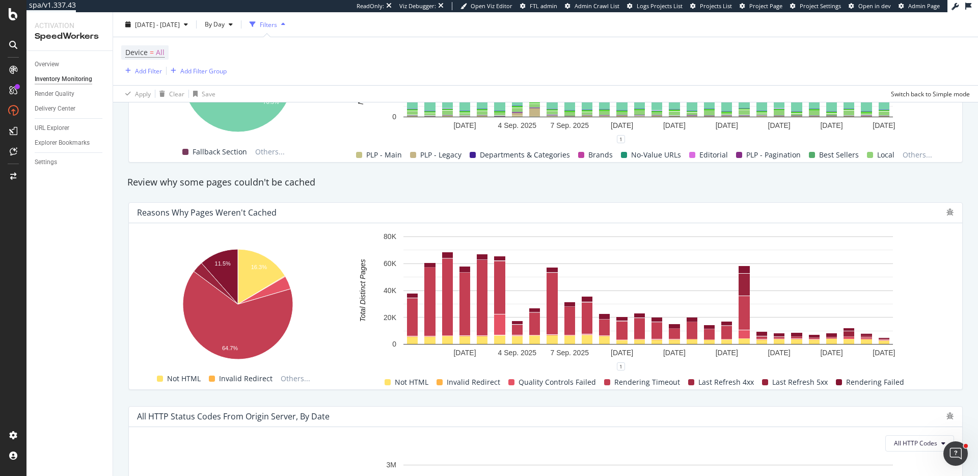
scroll to position [382, 0]
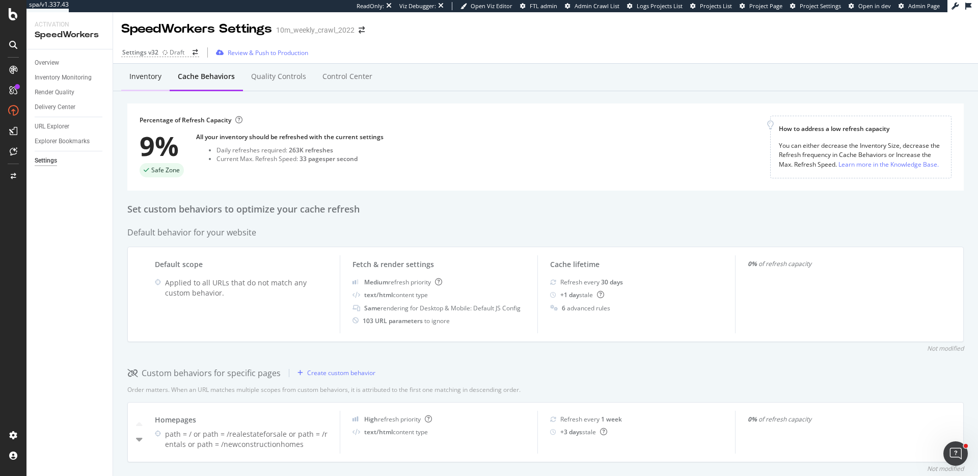
click at [149, 84] on div "Inventory" at bounding box center [145, 77] width 48 height 28
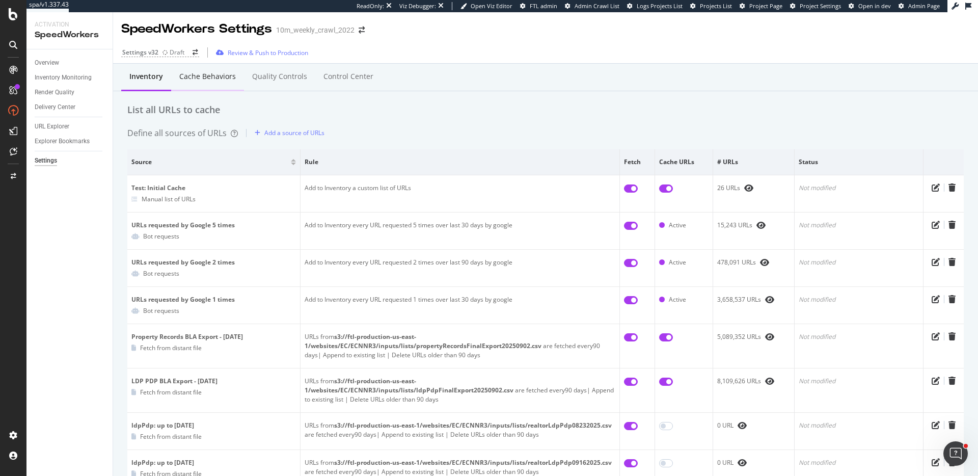
click at [218, 81] on div "Cache behaviors" at bounding box center [207, 76] width 57 height 10
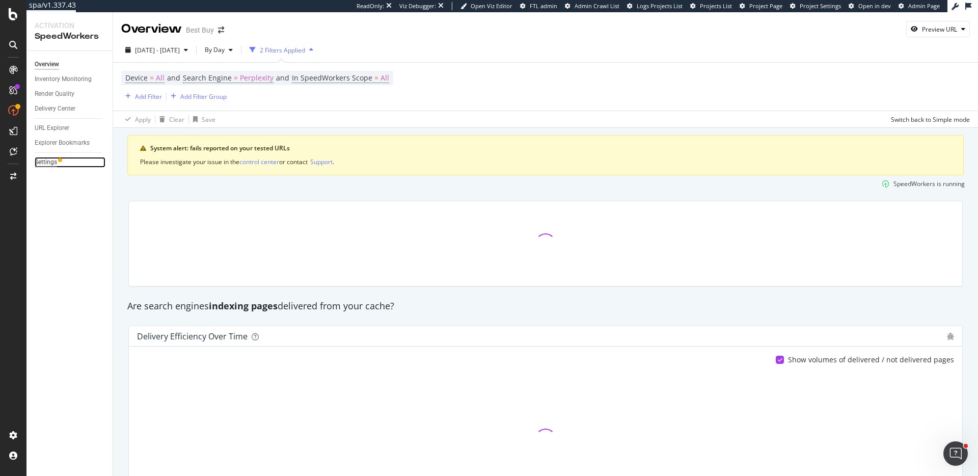
click at [52, 163] on div "Settings" at bounding box center [46, 162] width 22 height 11
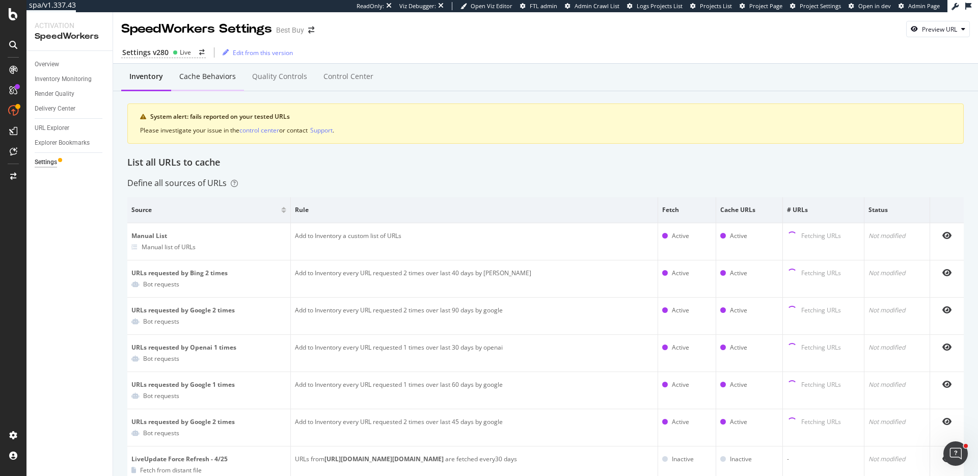
click at [191, 80] on div "Cache behaviors" at bounding box center [207, 76] width 57 height 10
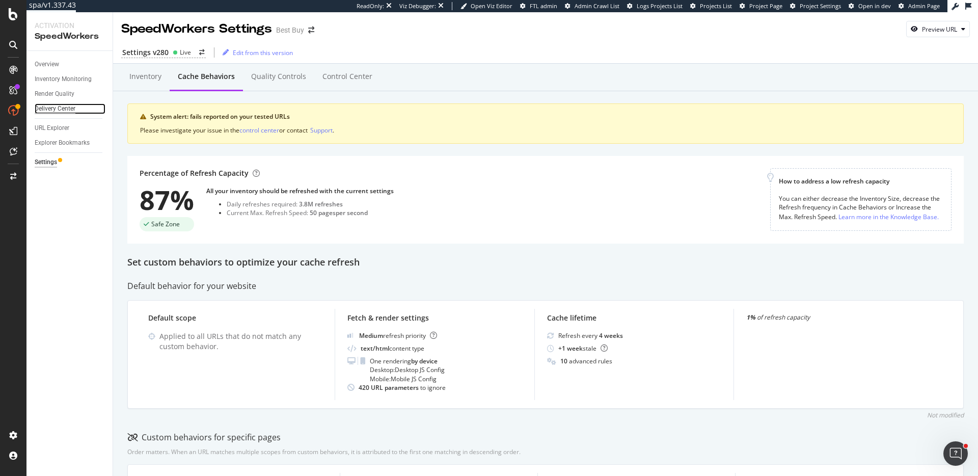
click at [61, 107] on div "Delivery Center" at bounding box center [55, 108] width 41 height 11
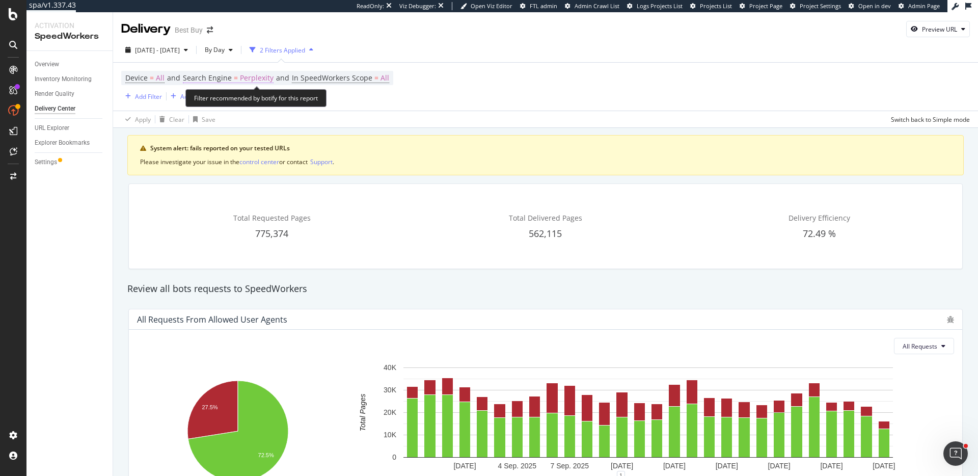
click at [263, 78] on span "Perplexity" at bounding box center [257, 78] width 34 height 14
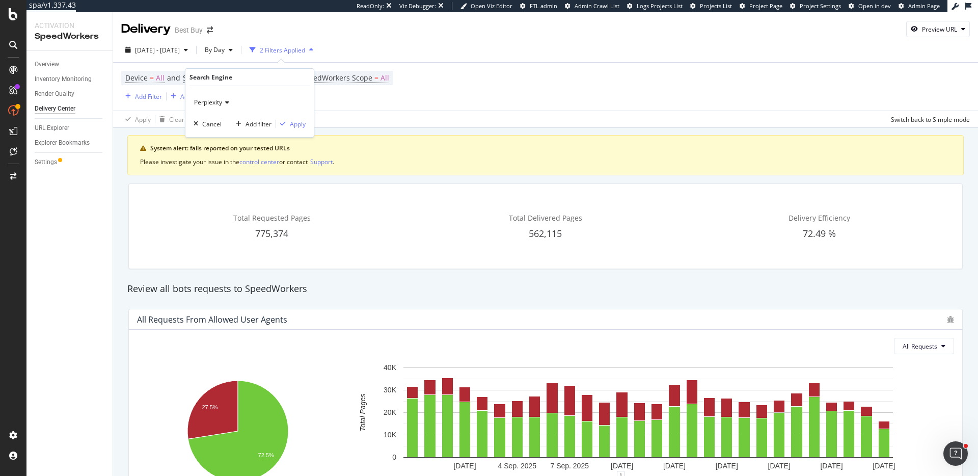
drag, startPoint x: 209, startPoint y: 103, endPoint x: 222, endPoint y: 104, distance: 12.8
click at [209, 103] on span "Perplexity" at bounding box center [208, 102] width 28 height 9
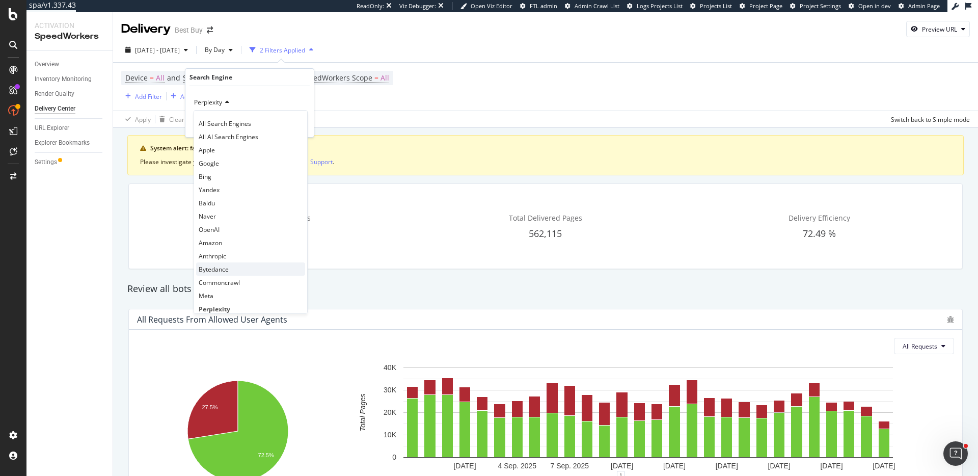
scroll to position [21, 0]
click at [244, 207] on div "OpenAI" at bounding box center [250, 207] width 109 height 13
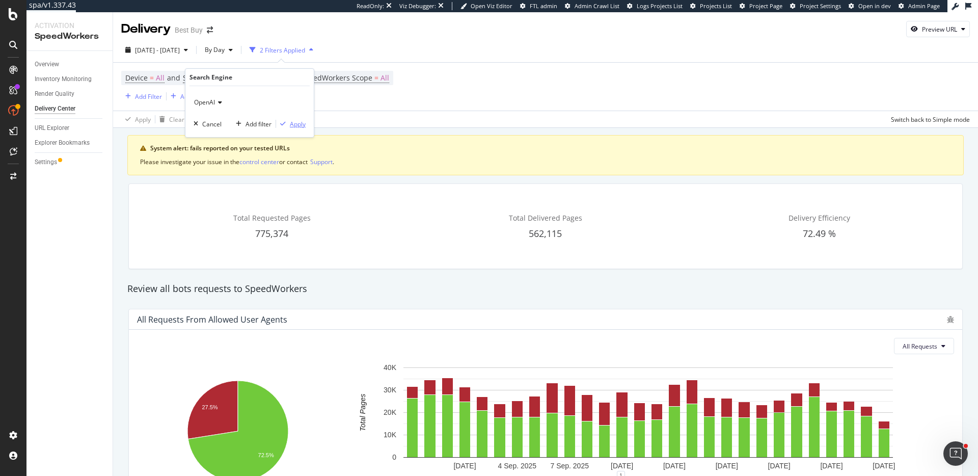
click at [299, 128] on div "Apply" at bounding box center [298, 124] width 16 height 9
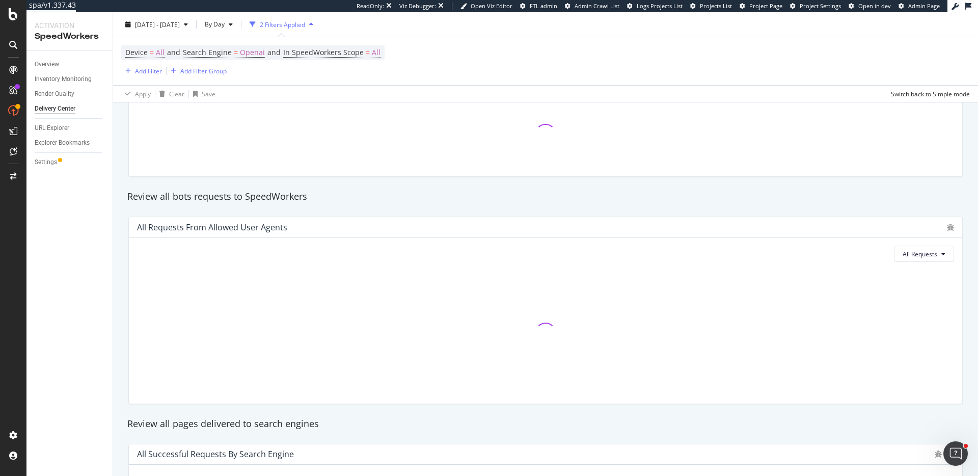
scroll to position [119, 0]
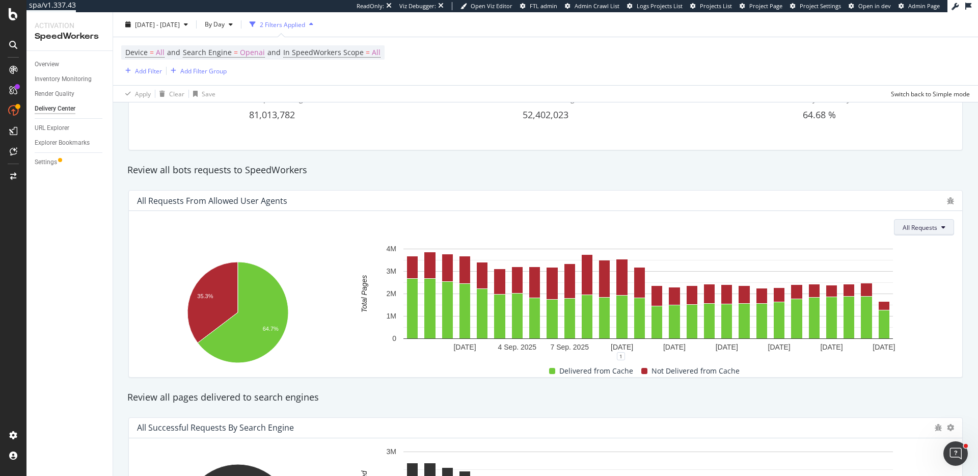
click at [923, 233] on button "All Requests" at bounding box center [924, 227] width 60 height 16
click at [559, 190] on div "All Requests from Allowed User Agents All Requests Hold CMD (⌘) while clicking …" at bounding box center [545, 283] width 834 height 187
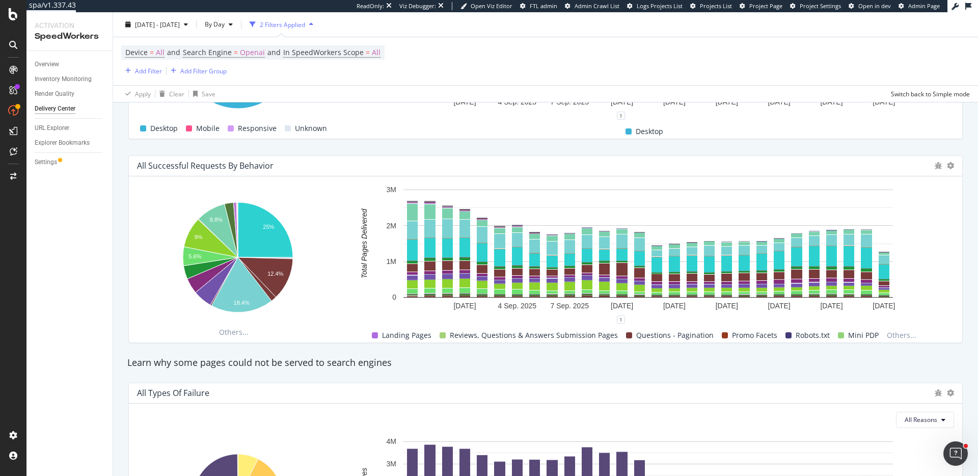
scroll to position [926, 0]
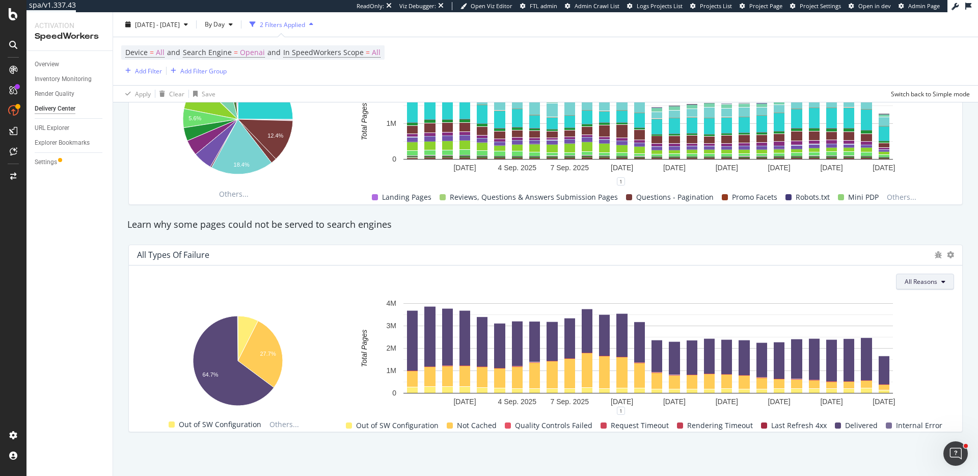
click at [933, 273] on button "All Reasons" at bounding box center [925, 281] width 58 height 16
click at [931, 276] on button "All Reasons" at bounding box center [925, 281] width 58 height 16
drag, startPoint x: 929, startPoint y: 276, endPoint x: 923, endPoint y: 276, distance: 6.6
click at [929, 276] on button "All Reasons" at bounding box center [925, 281] width 58 height 16
click at [843, 256] on span "Out of SW Configuration" at bounding box center [848, 259] width 79 height 9
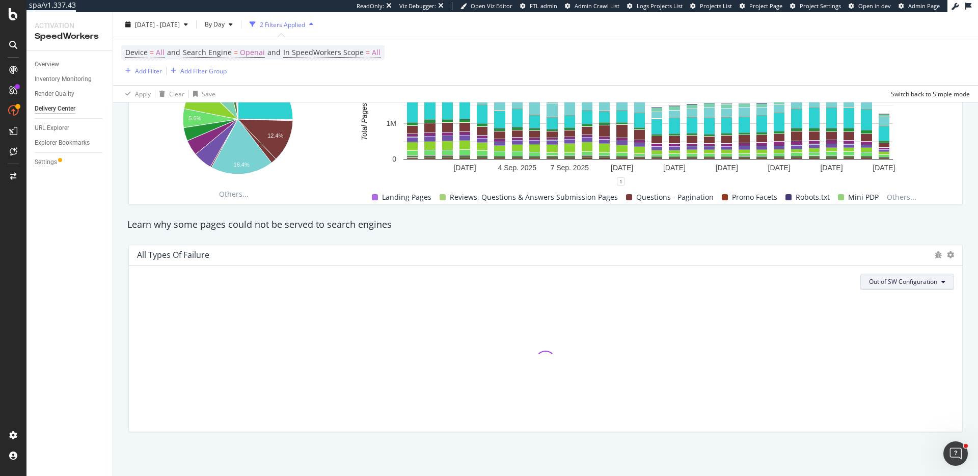
click at [913, 287] on button "Out of SW Configuration" at bounding box center [907, 281] width 94 height 16
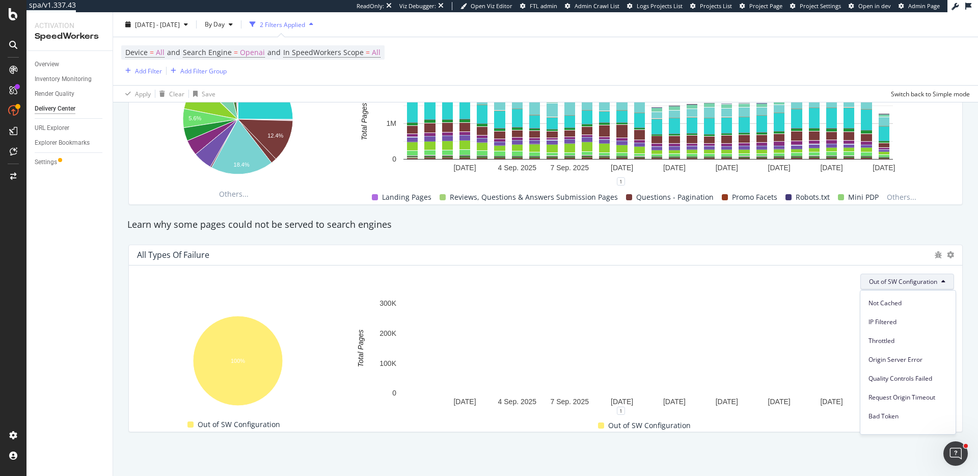
scroll to position [0, 0]
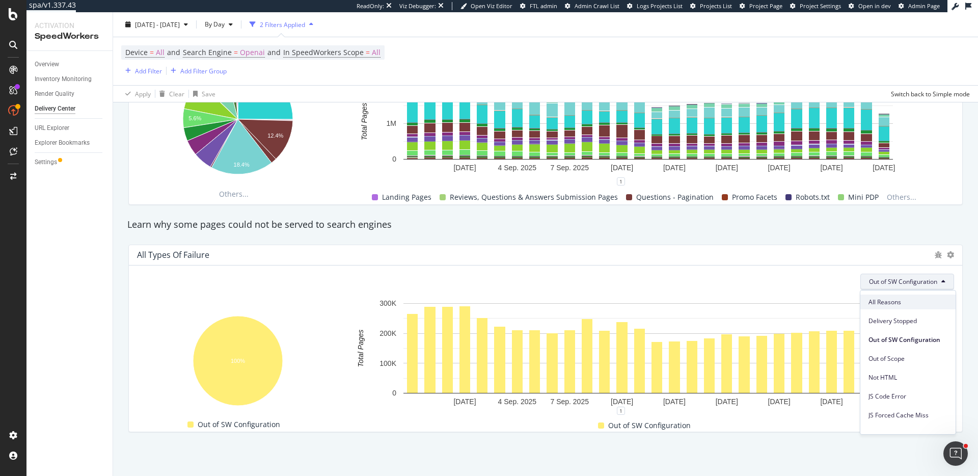
click at [882, 302] on span "All Reasons" at bounding box center [907, 301] width 79 height 9
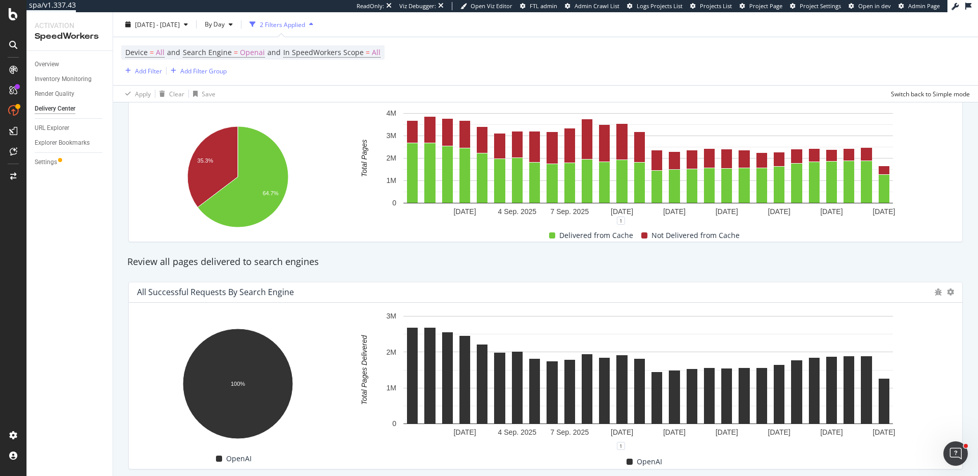
scroll to position [254, 0]
click at [61, 126] on div "URL Explorer" at bounding box center [52, 128] width 35 height 11
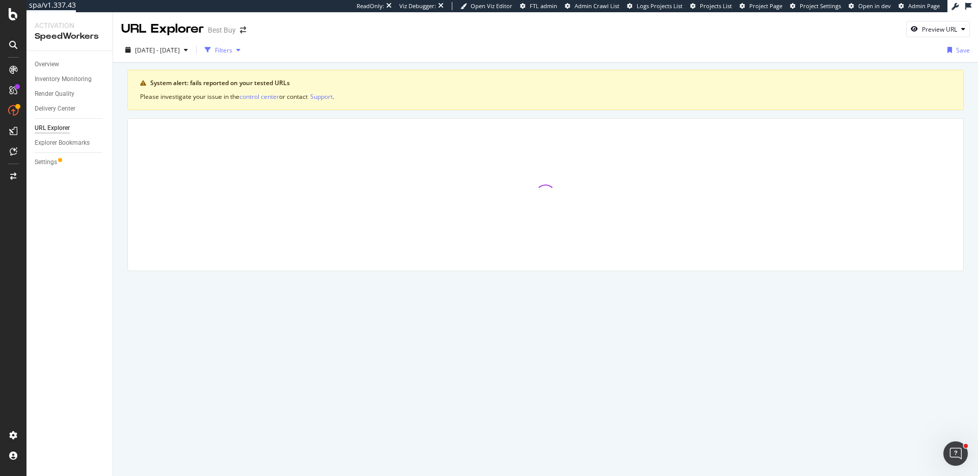
click at [232, 47] on div "Filters" at bounding box center [223, 50] width 17 height 9
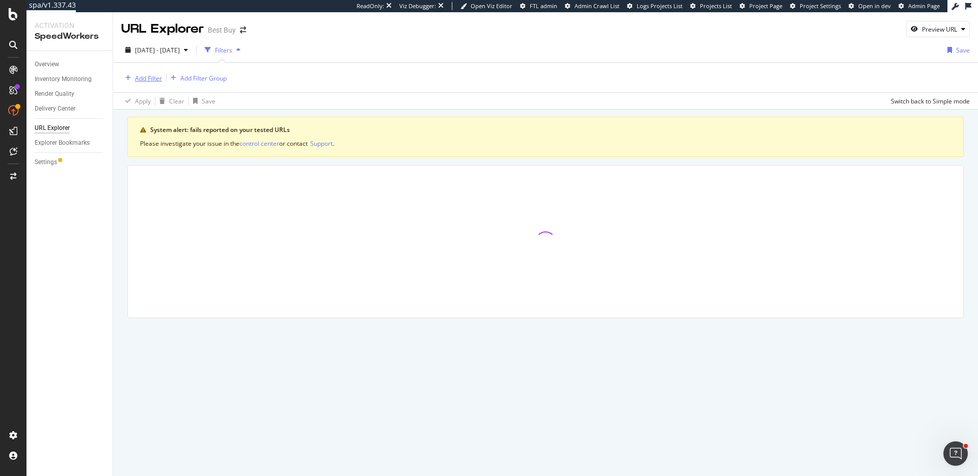
click at [151, 77] on div "Add Filter" at bounding box center [148, 78] width 27 height 9
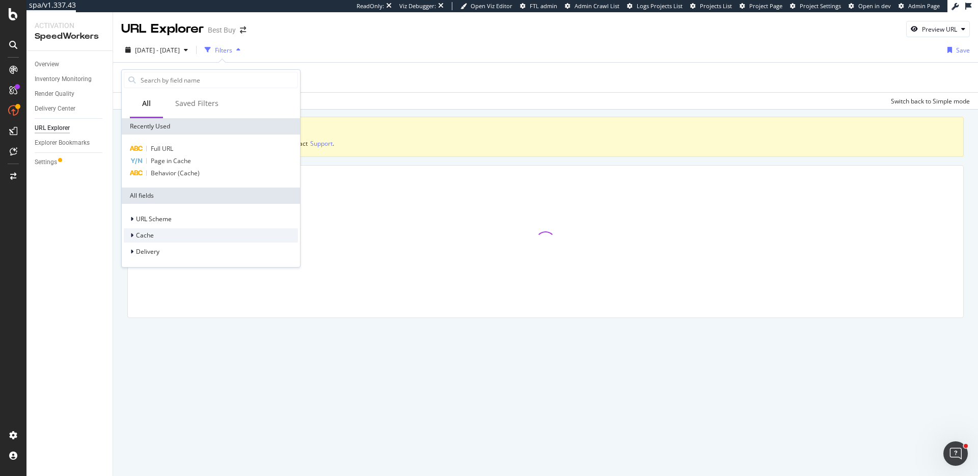
click at [167, 235] on div "Cache" at bounding box center [211, 235] width 174 height 14
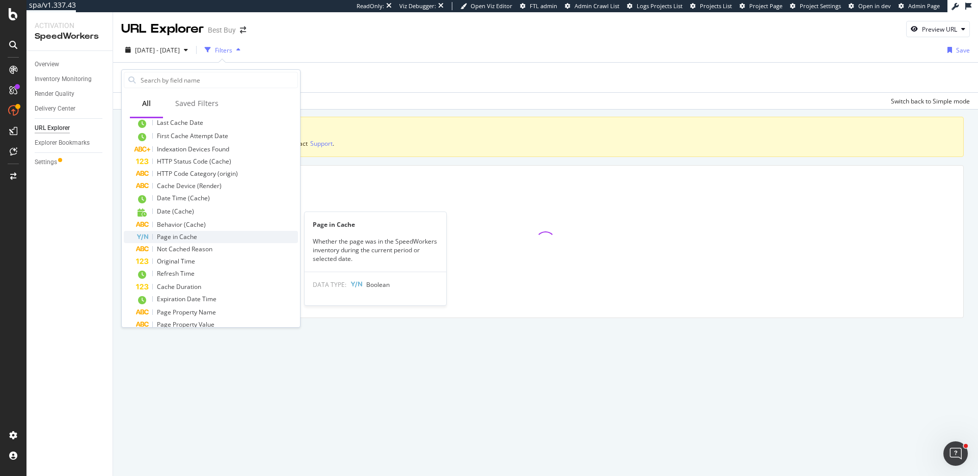
scroll to position [195, 0]
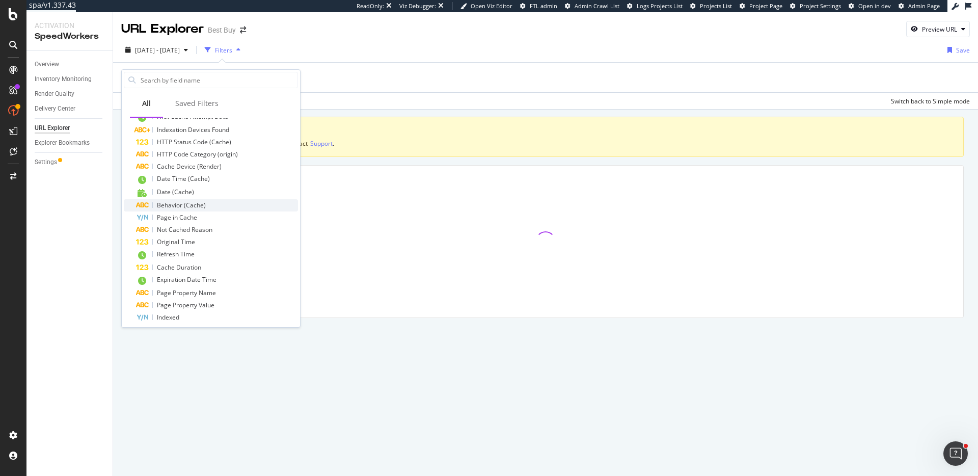
click at [201, 200] on div "Behavior (Cache)" at bounding box center [217, 205] width 162 height 12
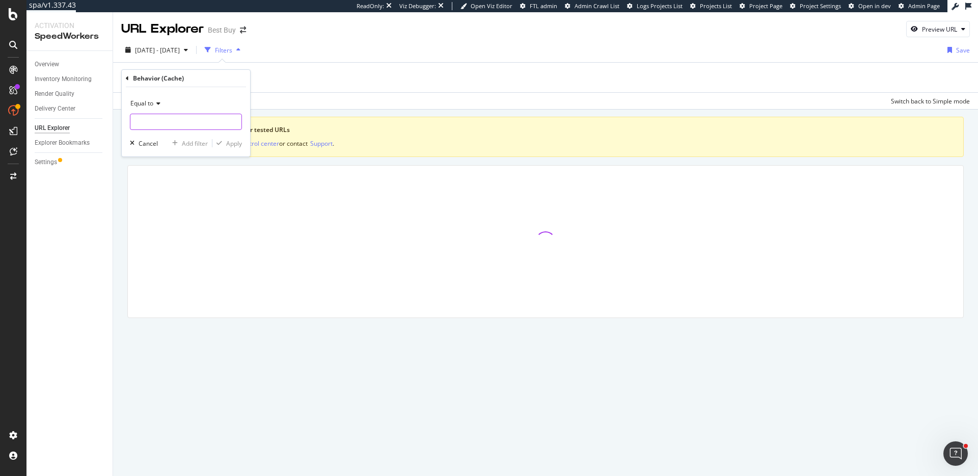
click at [174, 120] on input "text" at bounding box center [185, 122] width 111 height 16
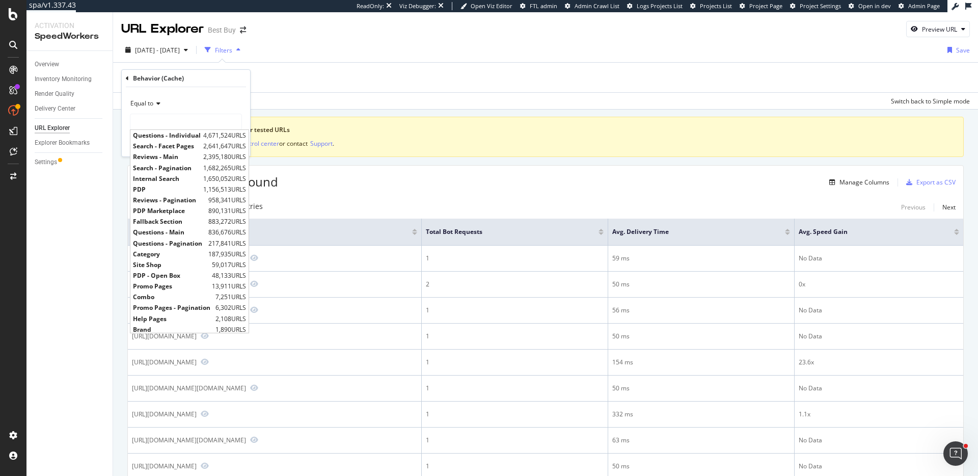
click at [177, 187] on span "PDP" at bounding box center [167, 189] width 68 height 9
type input "PDP"
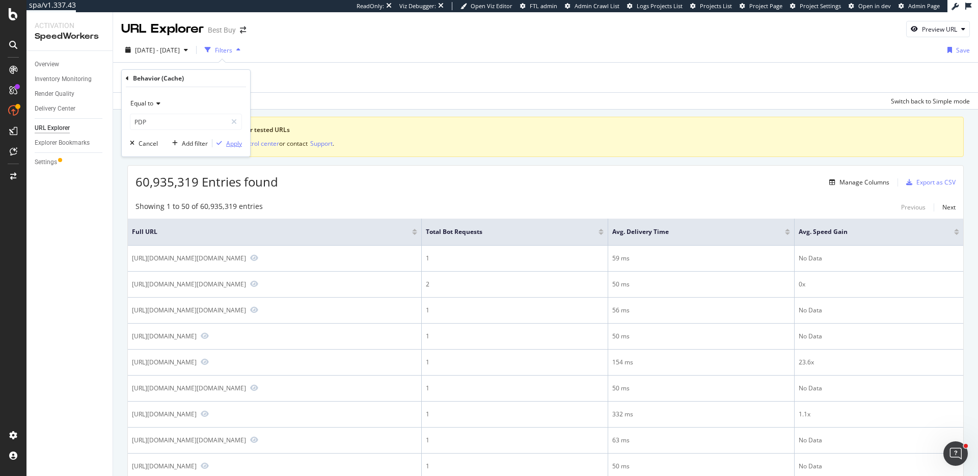
click at [240, 144] on div "Apply" at bounding box center [234, 143] width 16 height 9
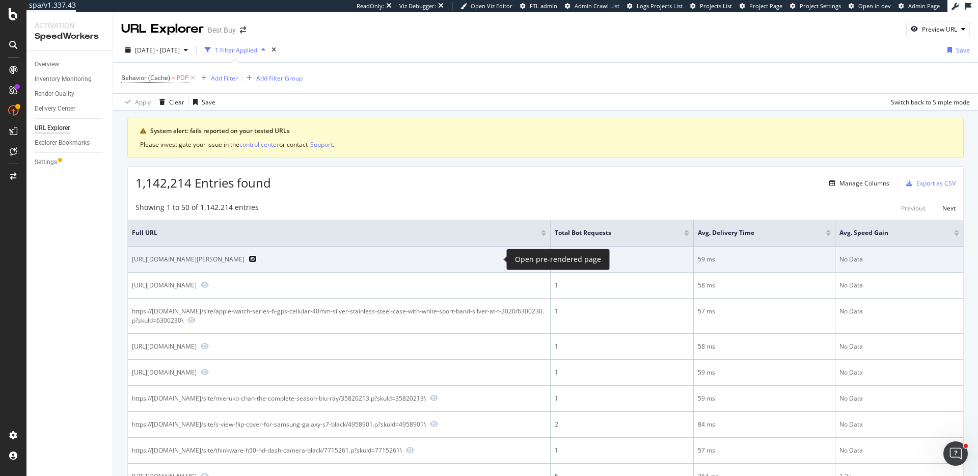
click at [257, 259] on icon "Preview https://www.bestbuy.com/site/mattel-polly-pocket-glitter-island-compact…" at bounding box center [253, 258] width 8 height 7
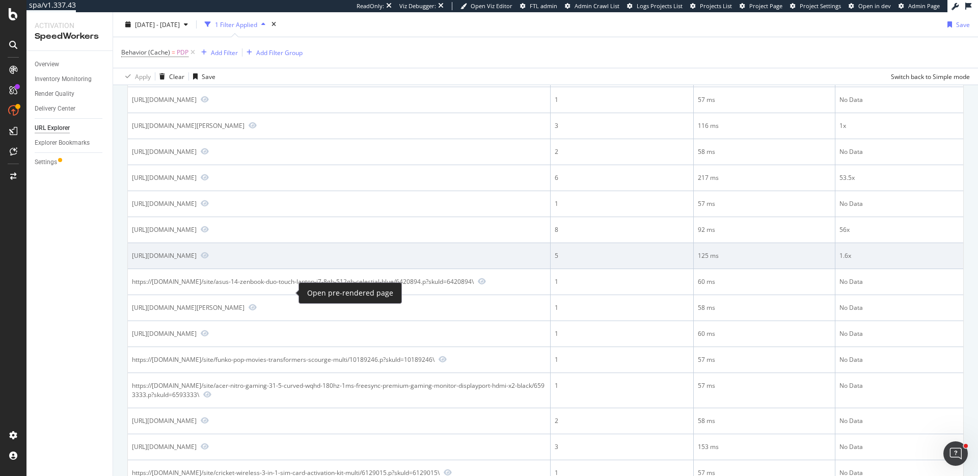
scroll to position [909, 0]
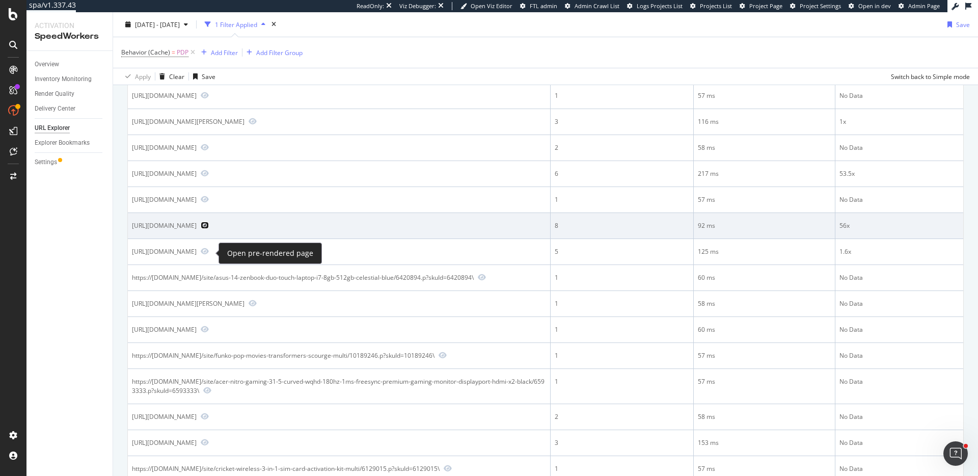
click at [209, 229] on icon "Preview https://www.bestbuy.com/site/ring-2-pack-outdoor-cam-stick-up-cam-indoo…" at bounding box center [205, 225] width 8 height 7
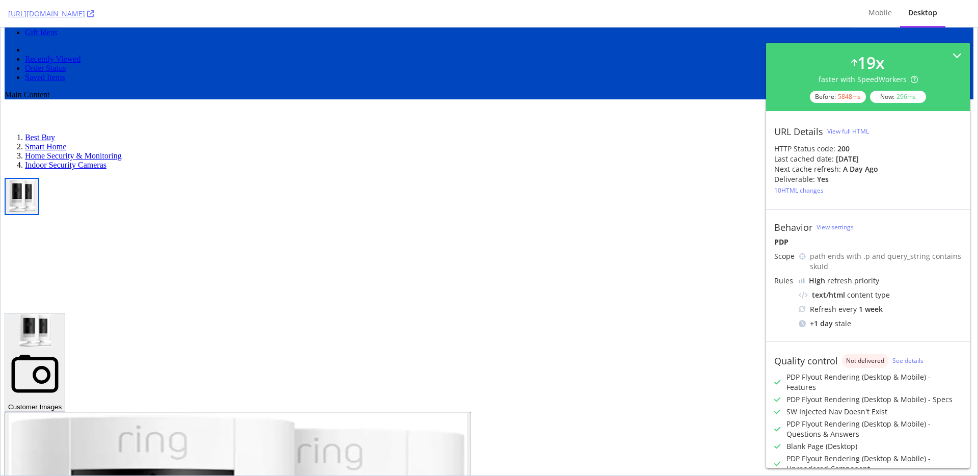
scroll to position [173, 0]
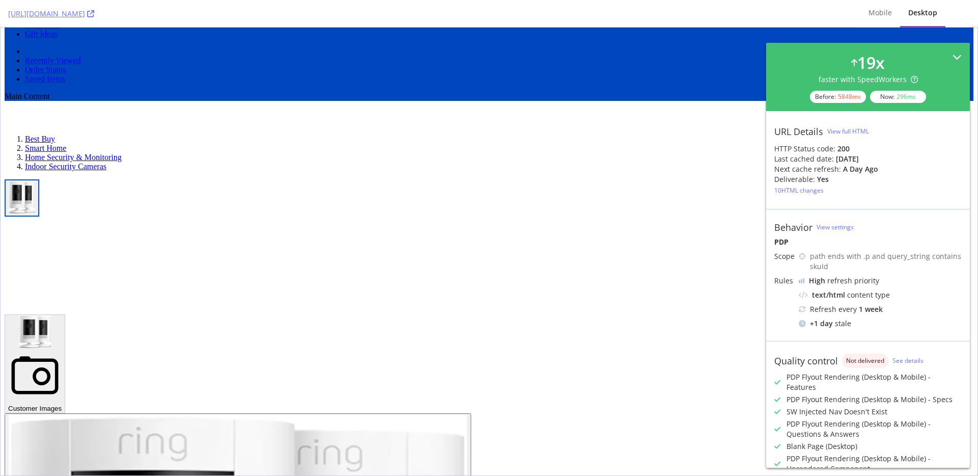
click at [952, 51] on div "19 x faster with SpeedWorkers Before: 5848 ms Now: 296 ms" at bounding box center [867, 77] width 187 height 52
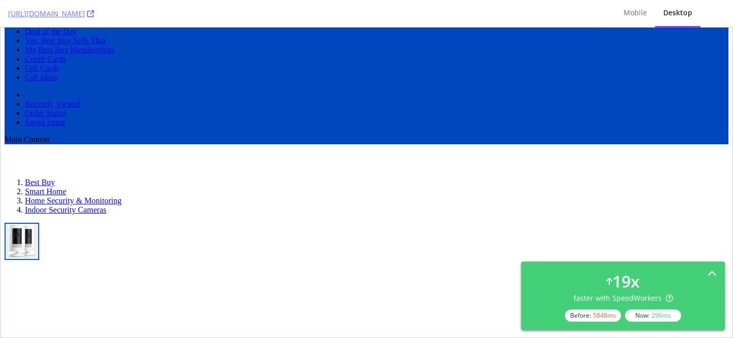
scroll to position [127, 0]
